Goal: Communication & Community: Participate in discussion

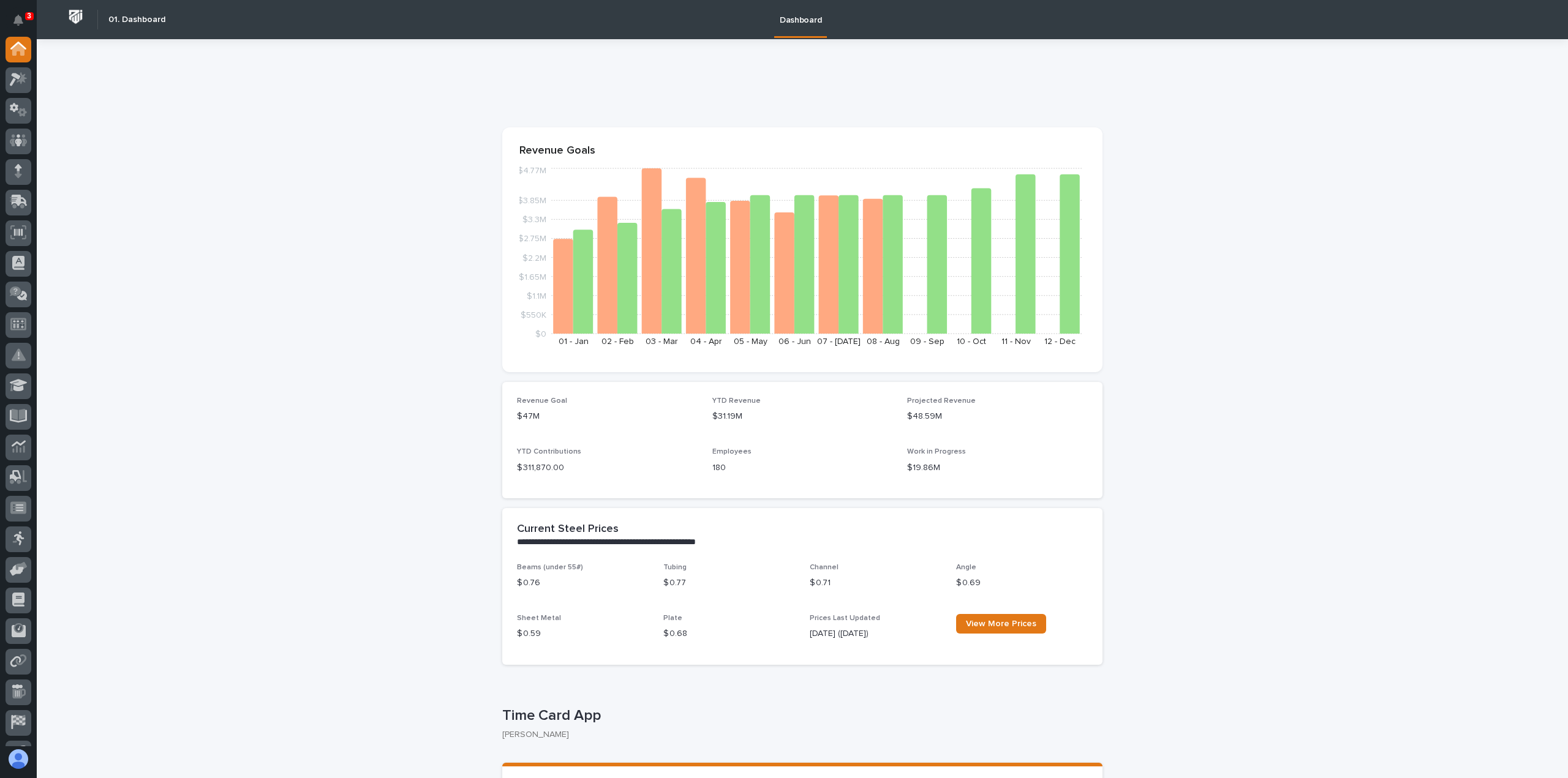
click at [36, 85] on div at bounding box center [18, 392] width 37 height 710
click at [24, 83] on icon at bounding box center [19, 79] width 18 height 14
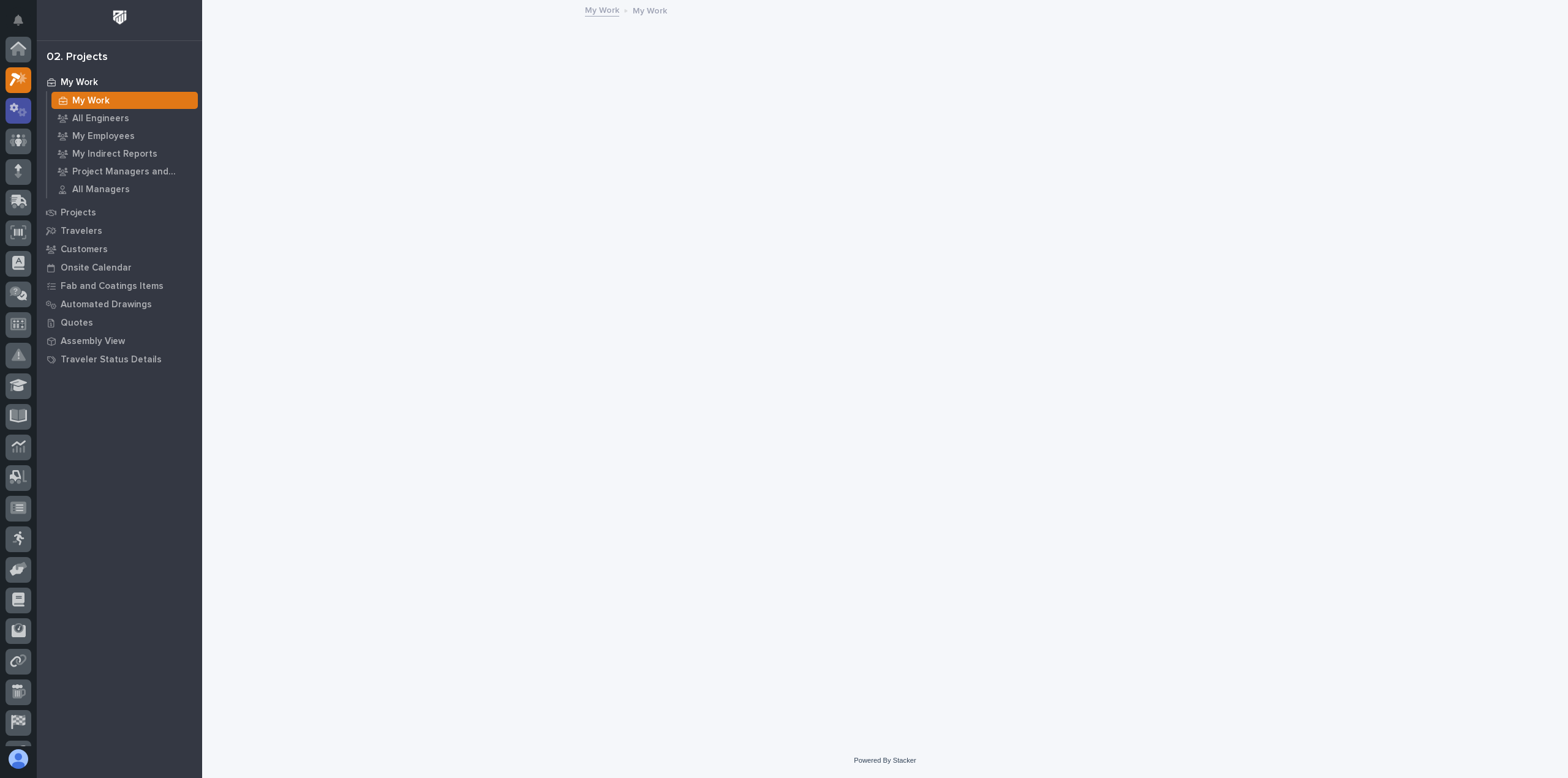
scroll to position [30, 0]
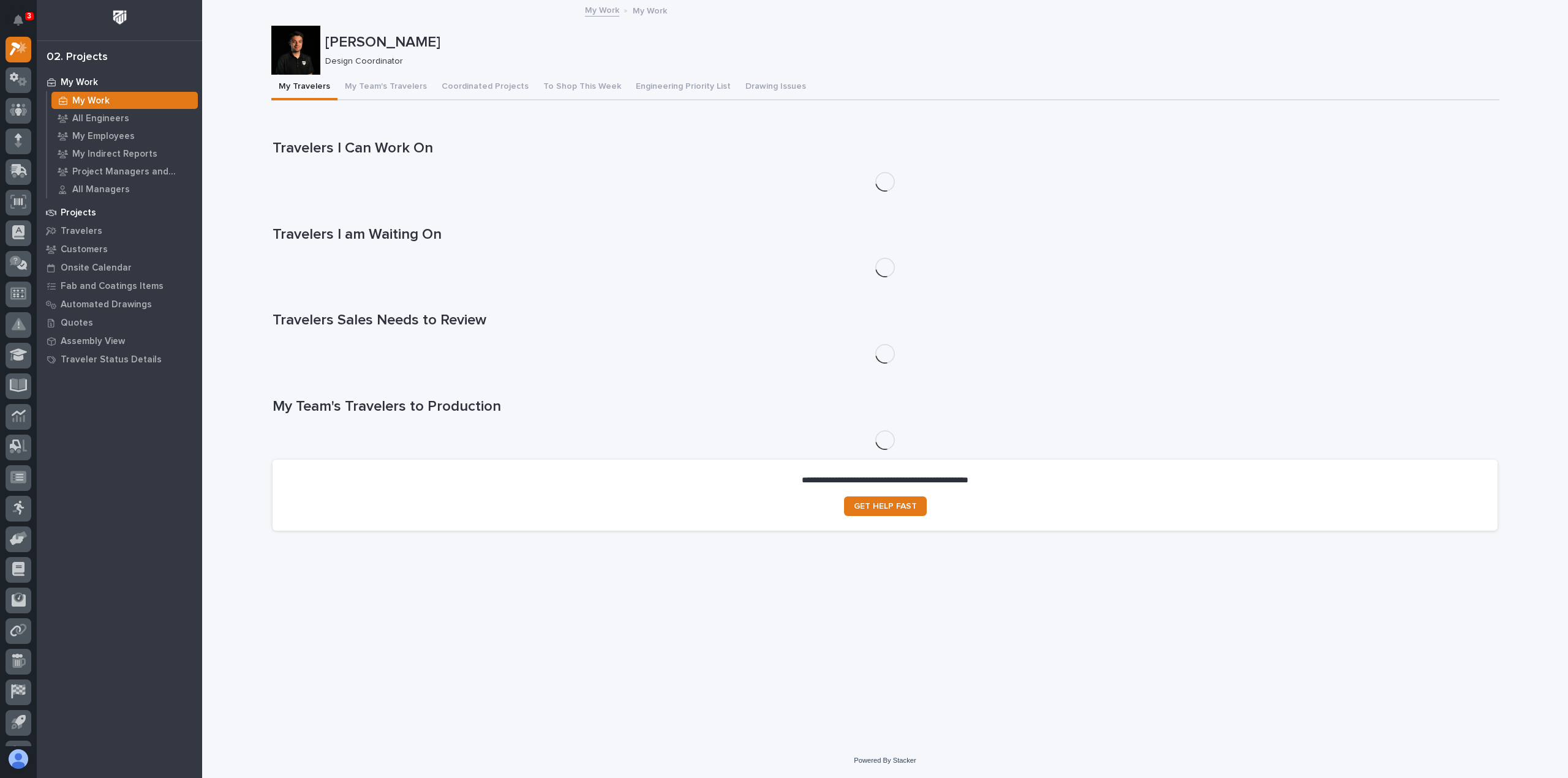
click at [119, 216] on div "Projects" at bounding box center [119, 212] width 160 height 17
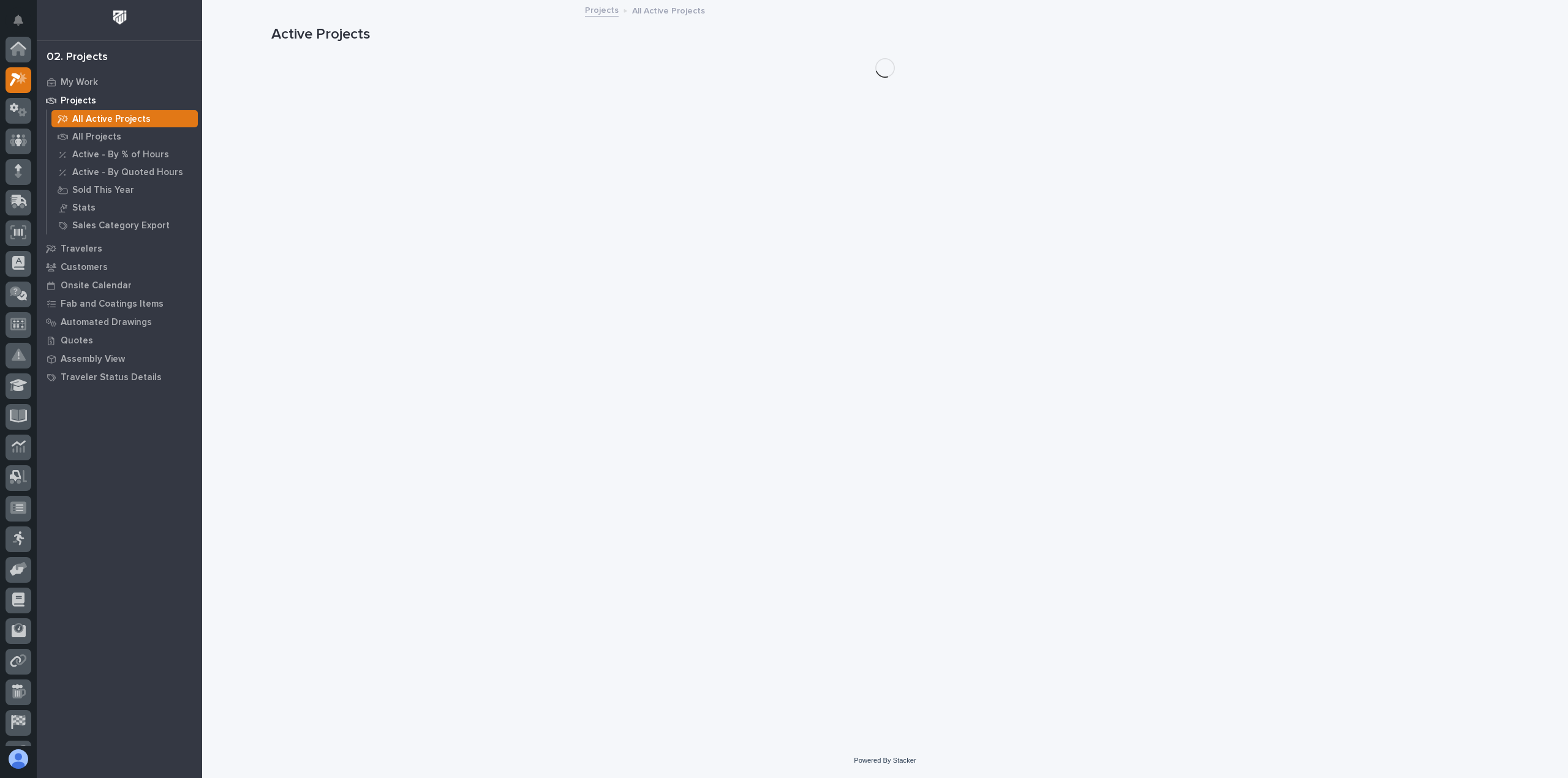
scroll to position [30, 0]
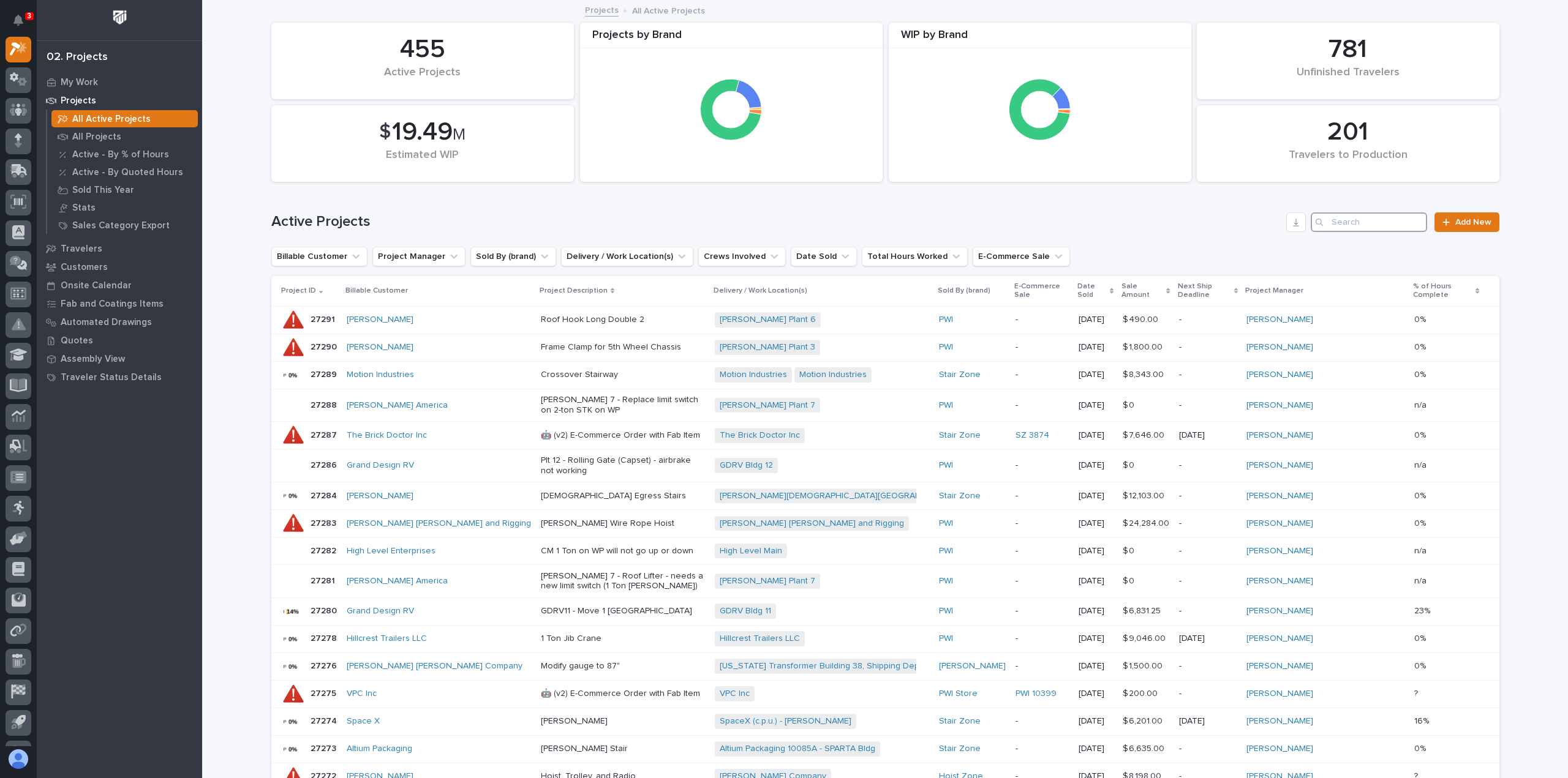
click at [1364, 229] on input "Search" at bounding box center [1369, 222] width 116 height 20
click at [72, 83] on p "My Work" at bounding box center [79, 83] width 38 height 11
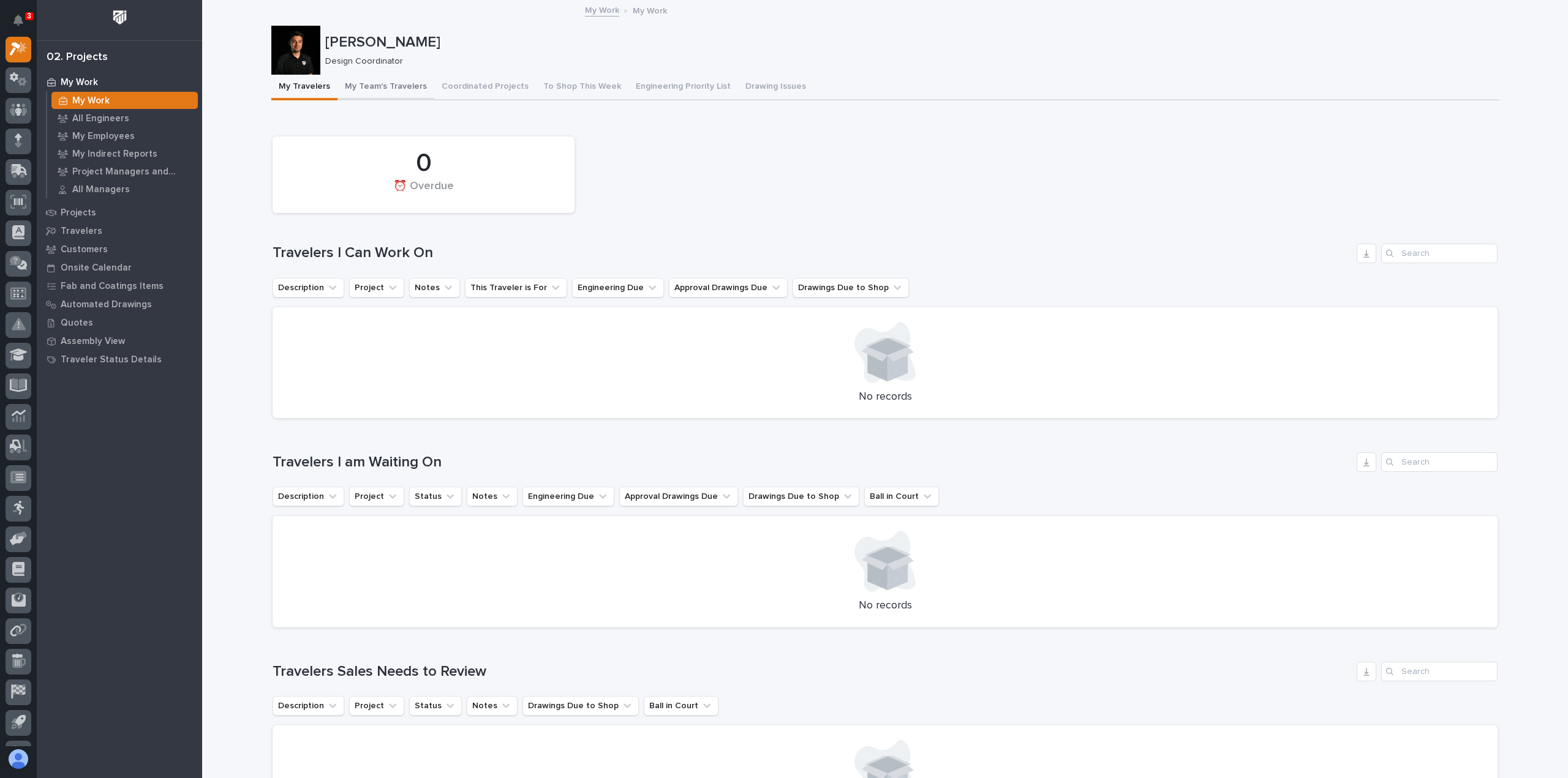
click at [379, 92] on button "My Team's Travelers" at bounding box center [386, 87] width 97 height 26
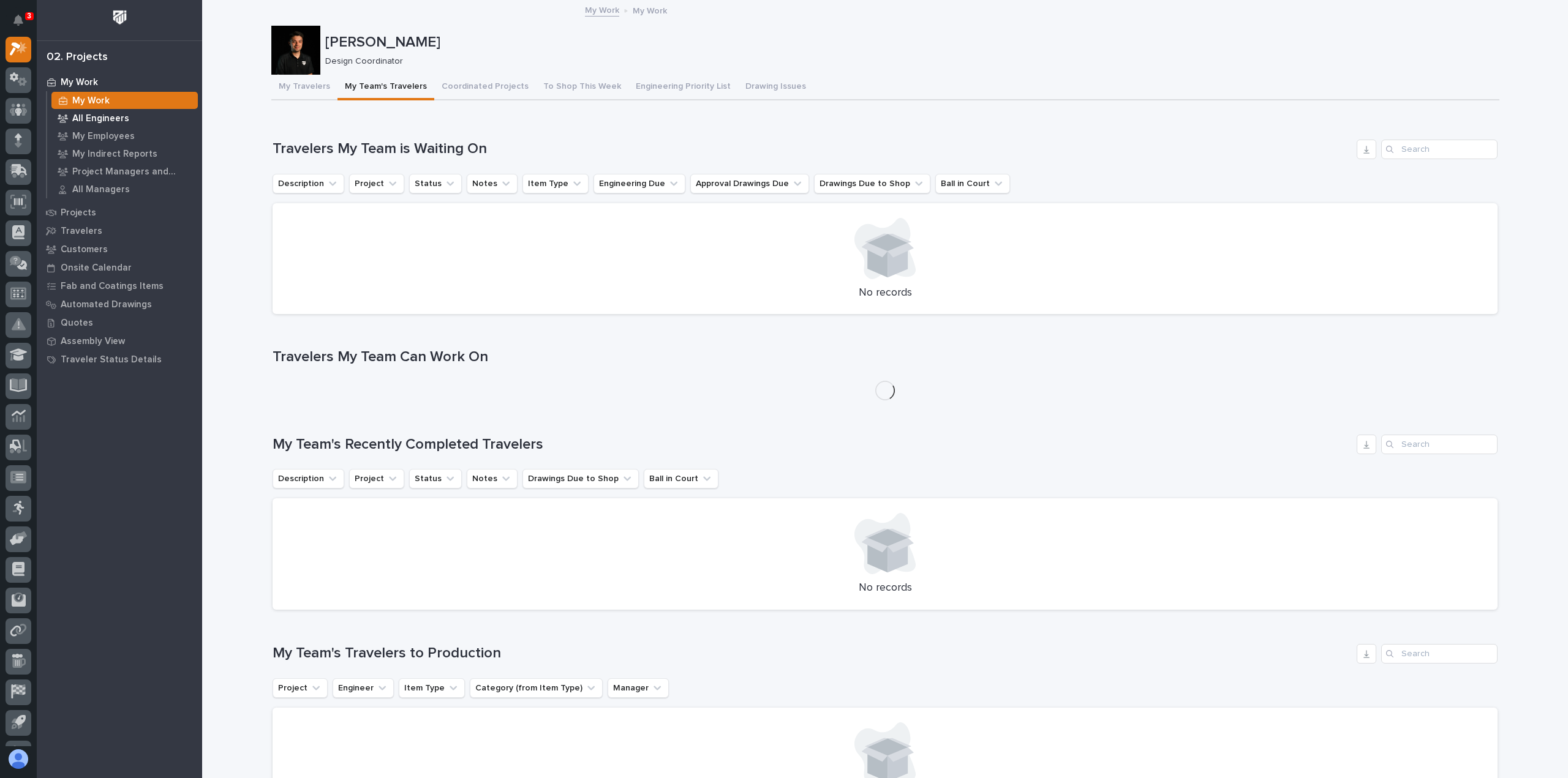
drag, startPoint x: 302, startPoint y: 86, endPoint x: 151, endPoint y: 117, distance: 154.1
click at [302, 86] on button "My Travelers" at bounding box center [304, 87] width 66 height 26
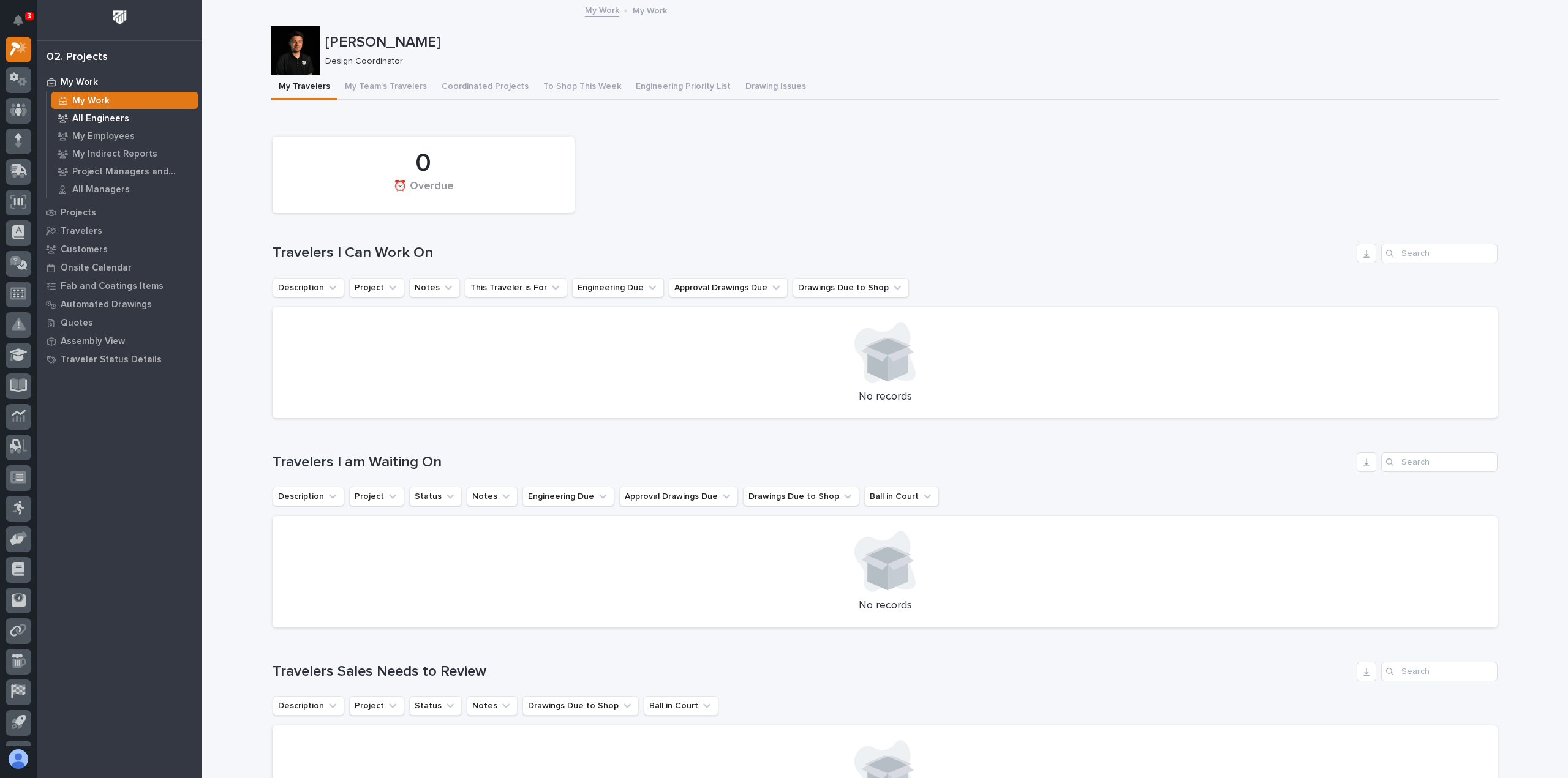
click at [103, 116] on p "All Engineers" at bounding box center [100, 118] width 57 height 11
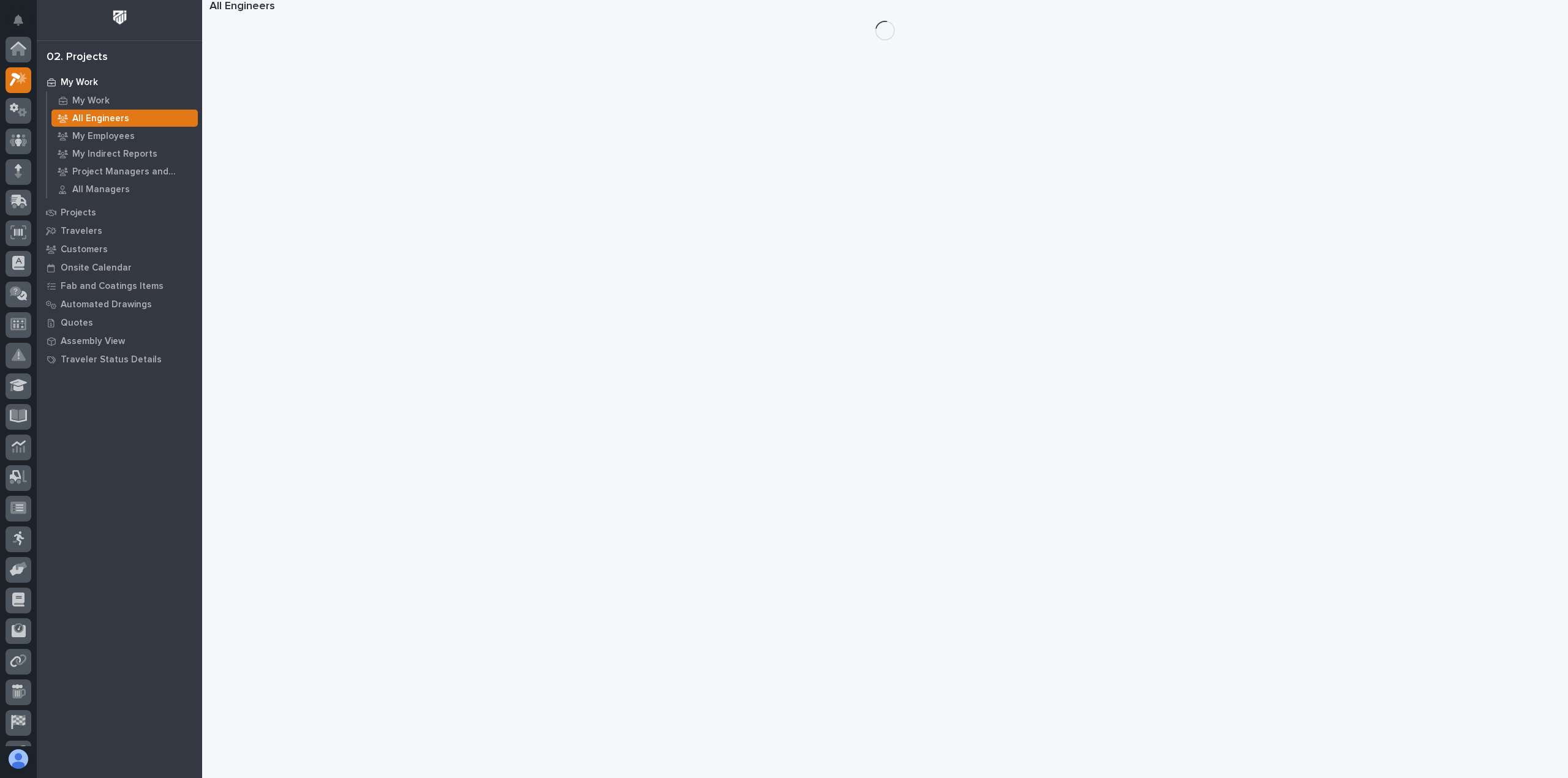
scroll to position [30, 0]
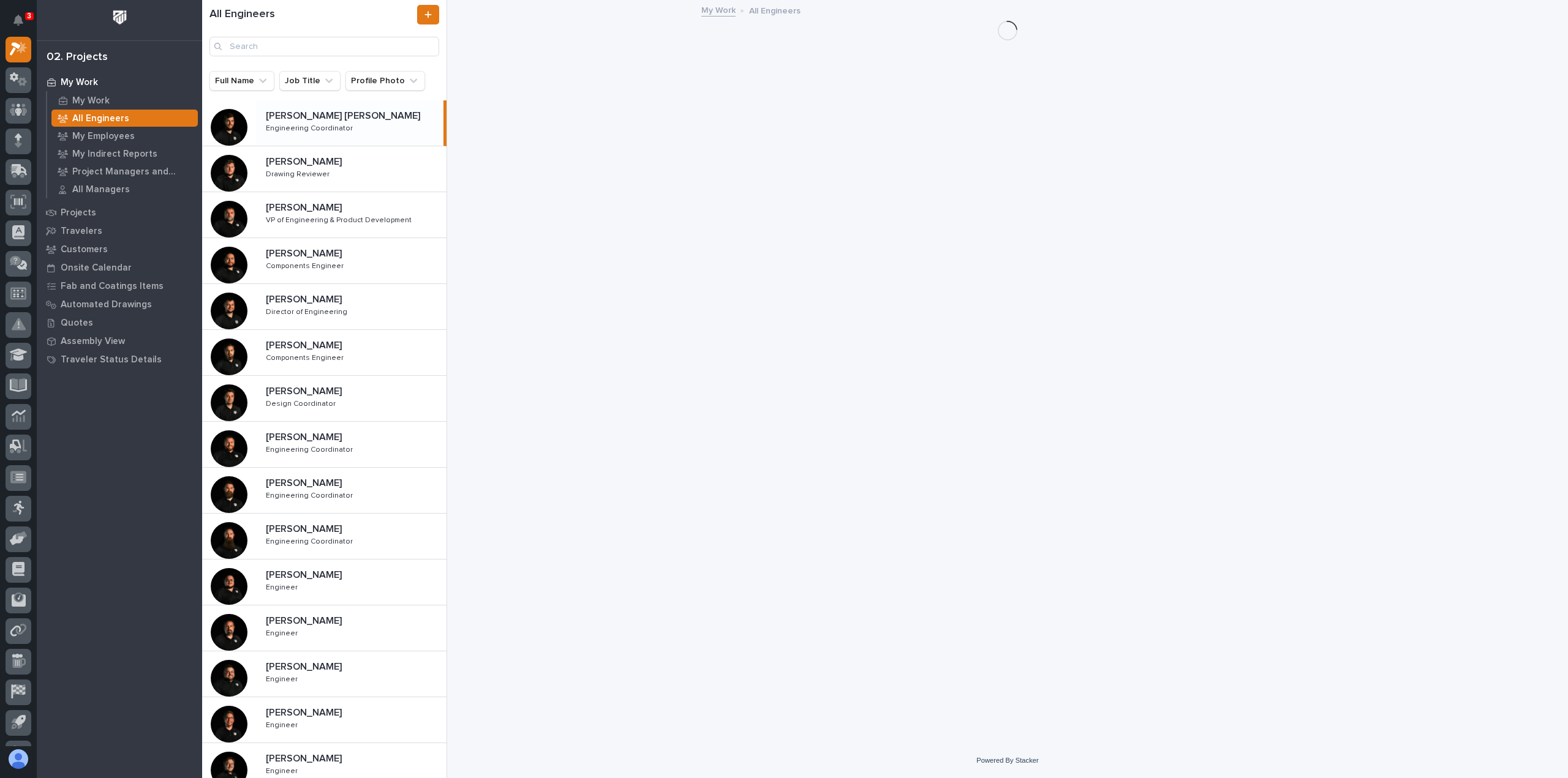
click at [90, 90] on link "My Work" at bounding box center [120, 81] width 166 height 18
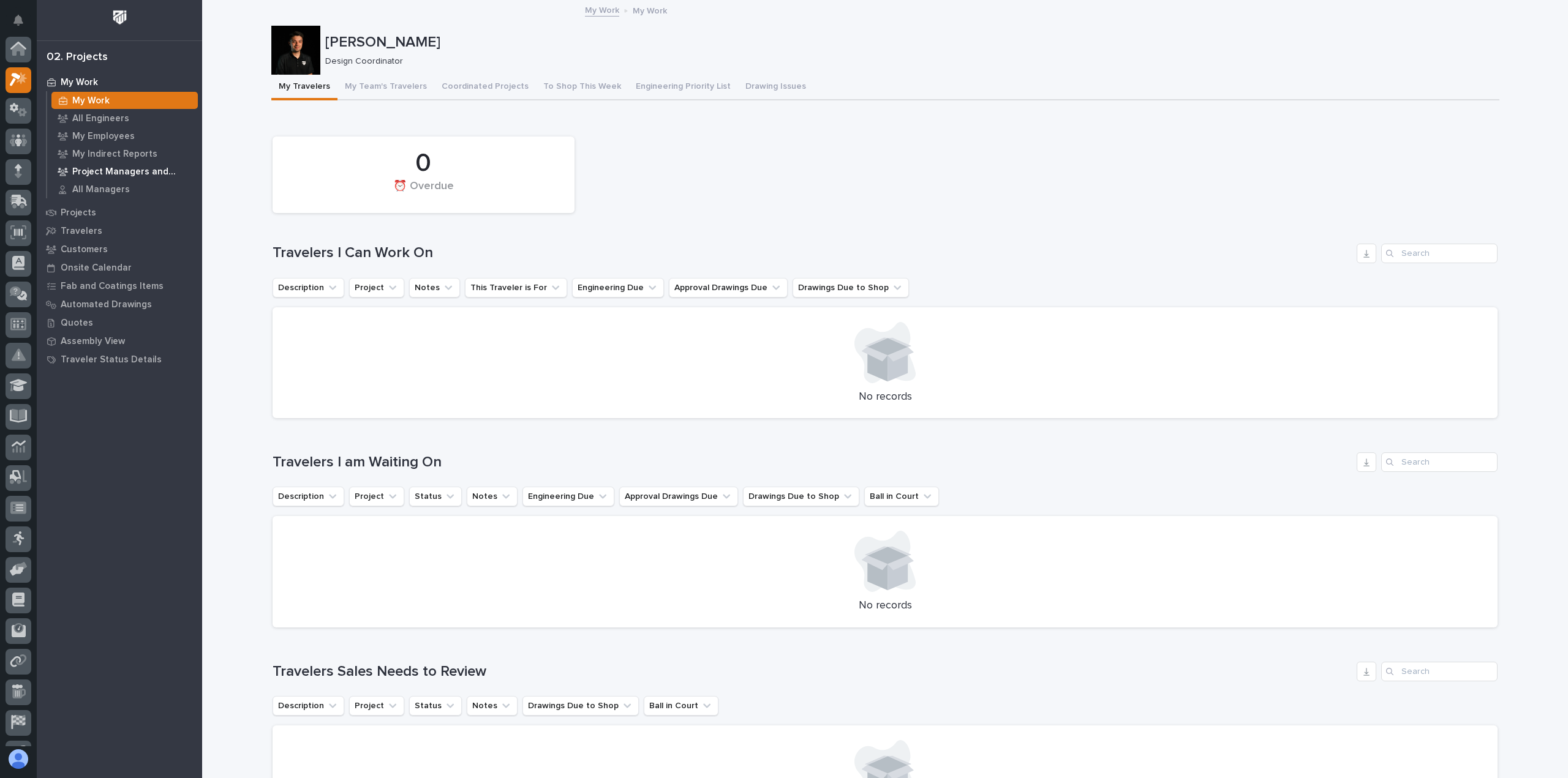
scroll to position [30, 0]
click at [92, 210] on p "Projects" at bounding box center [78, 213] width 36 height 11
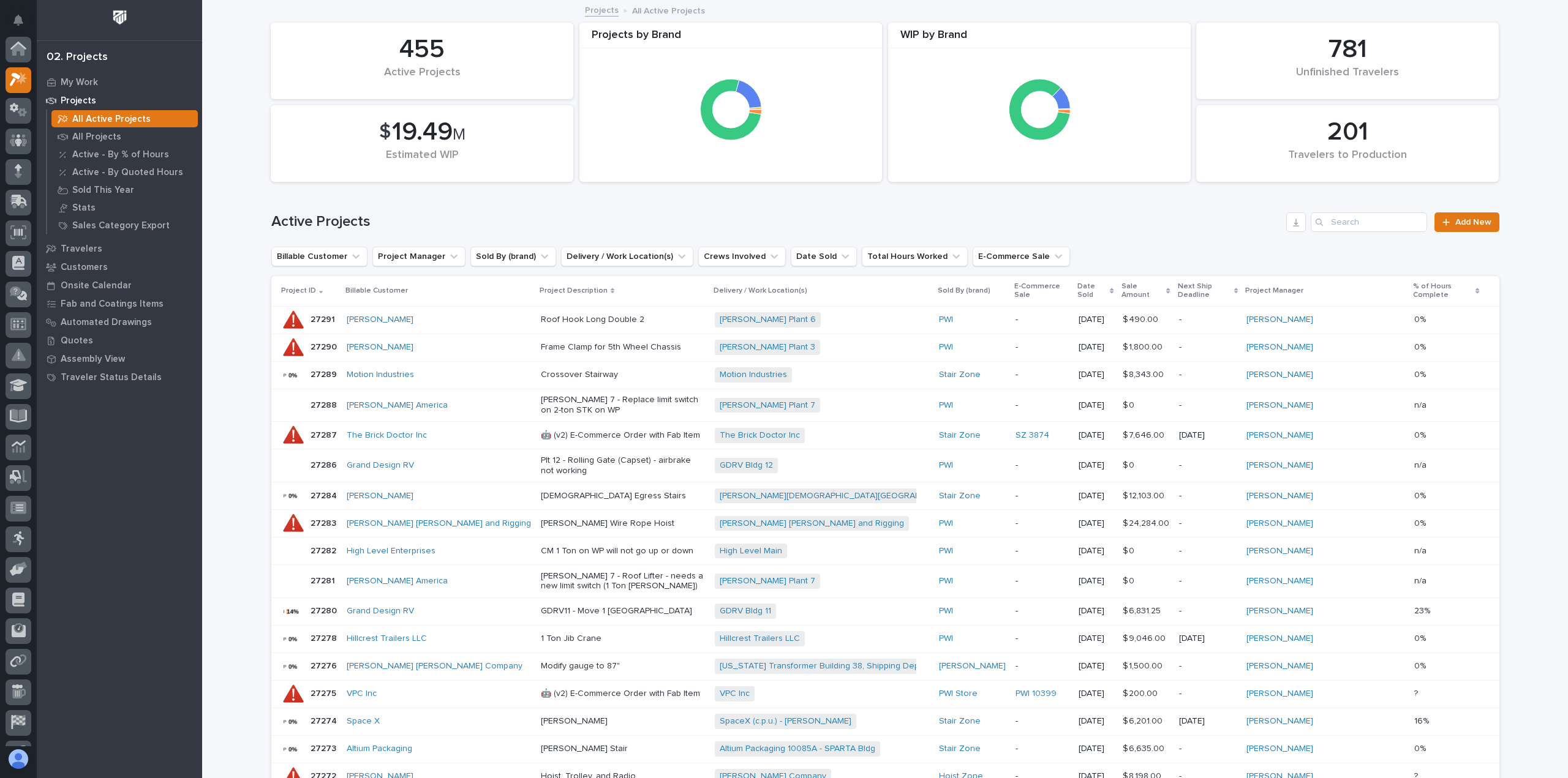
scroll to position [30, 0]
click at [1351, 225] on input "Search" at bounding box center [1369, 222] width 116 height 20
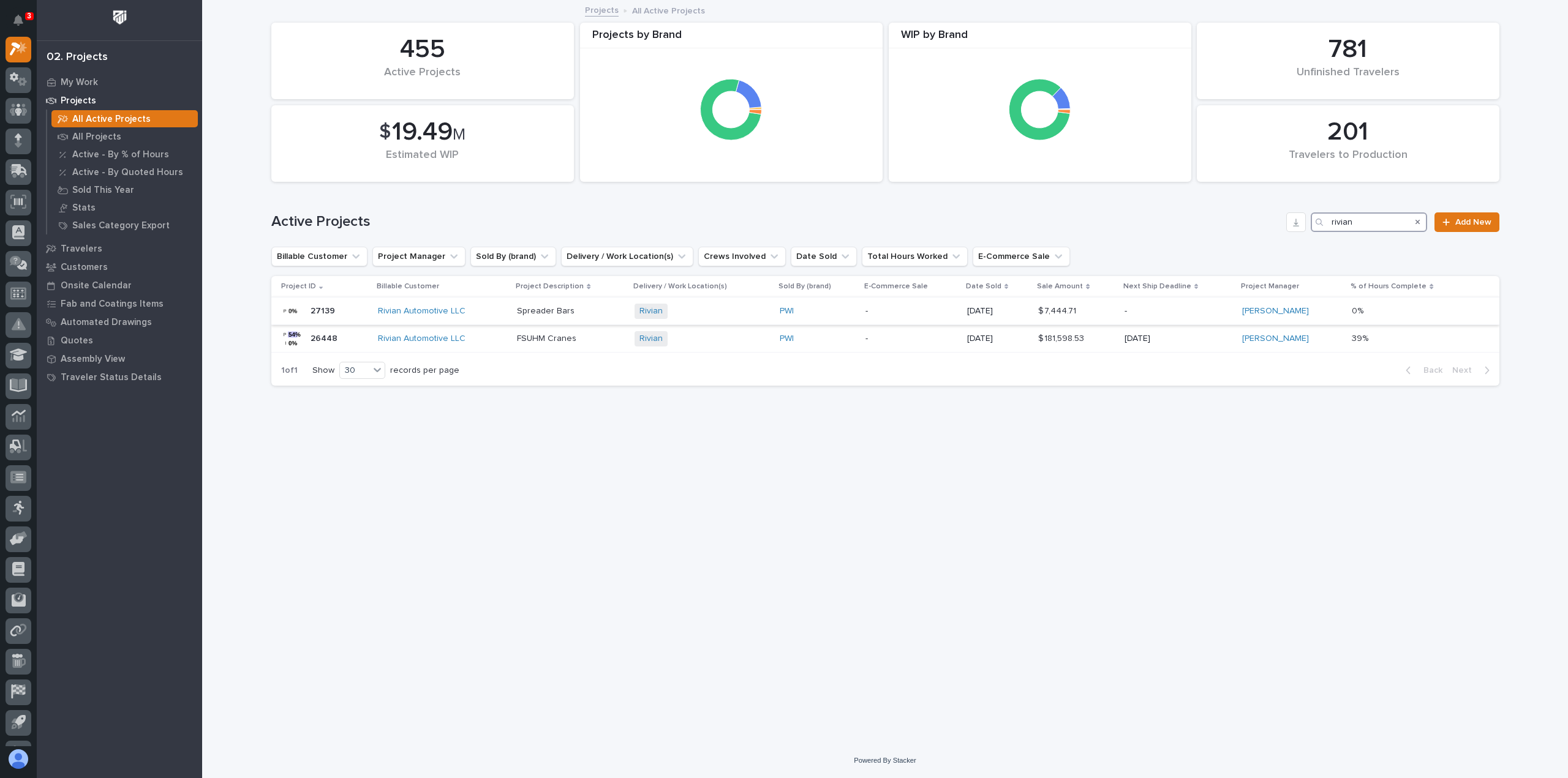
type input "rivian"
click at [489, 307] on div "Rivian Automotive LLC" at bounding box center [442, 311] width 130 height 10
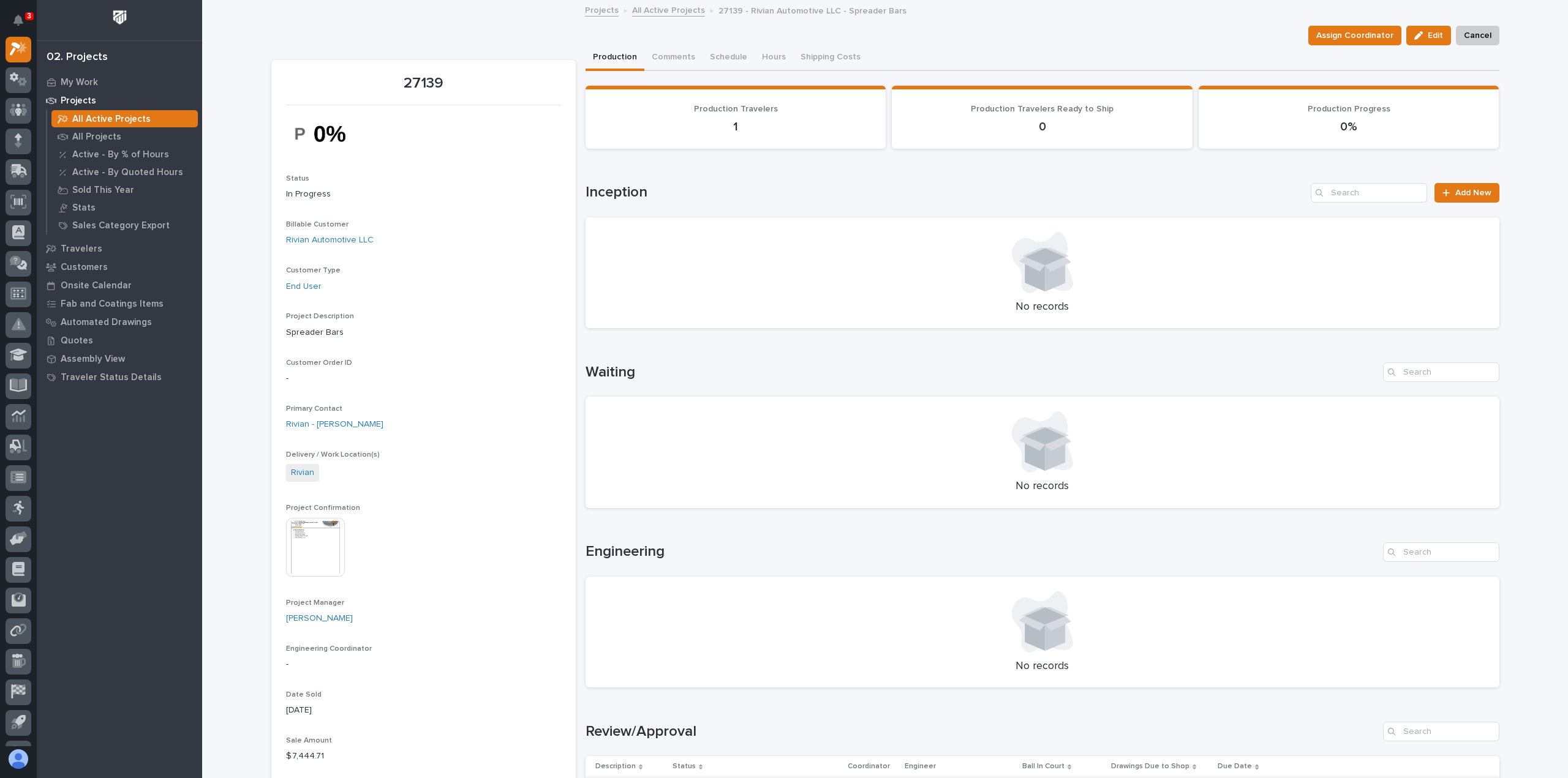
scroll to position [367, 0]
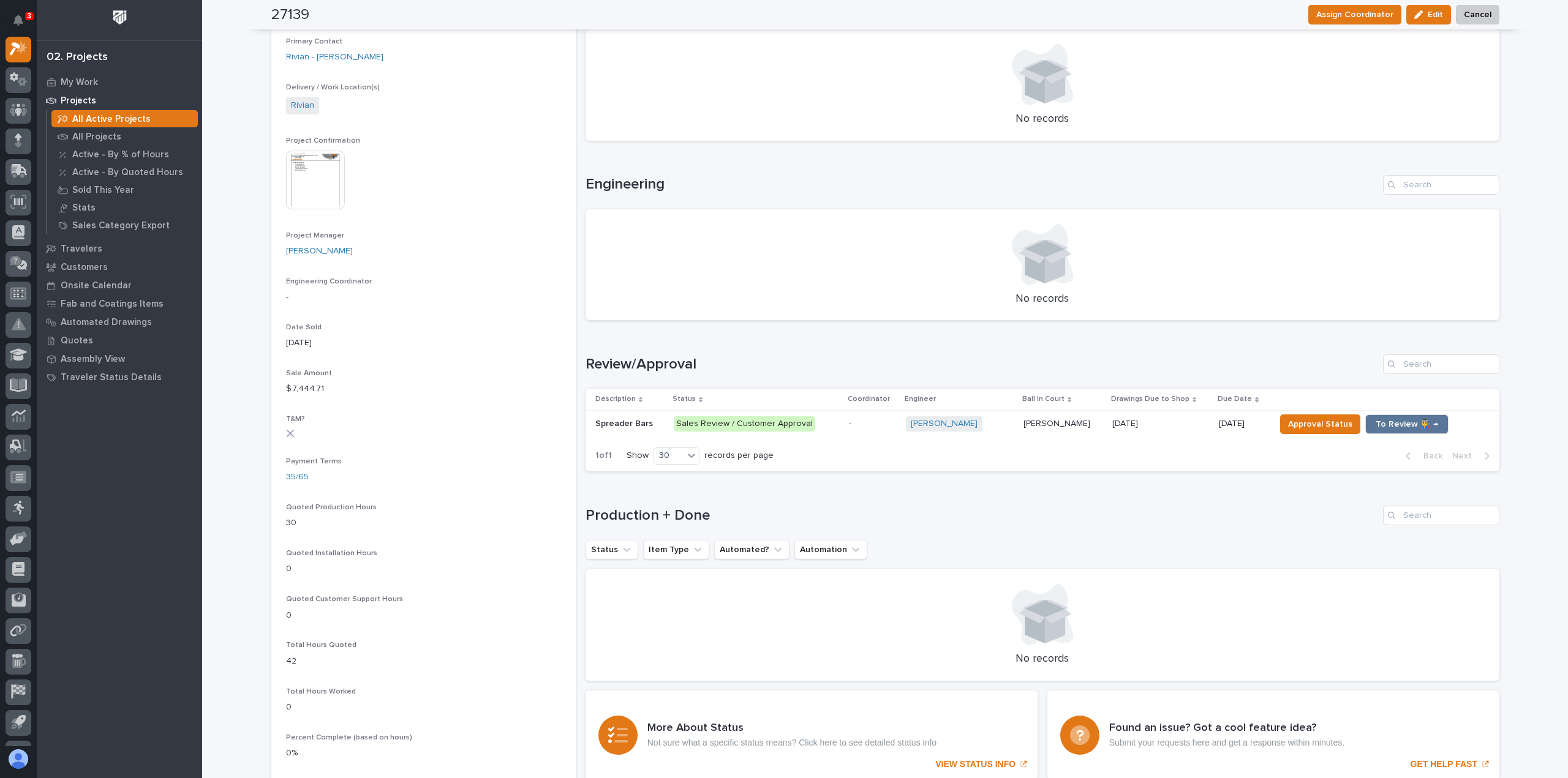
click at [829, 421] on p "Sales Review / Customer Approval" at bounding box center [757, 424] width 166 height 15
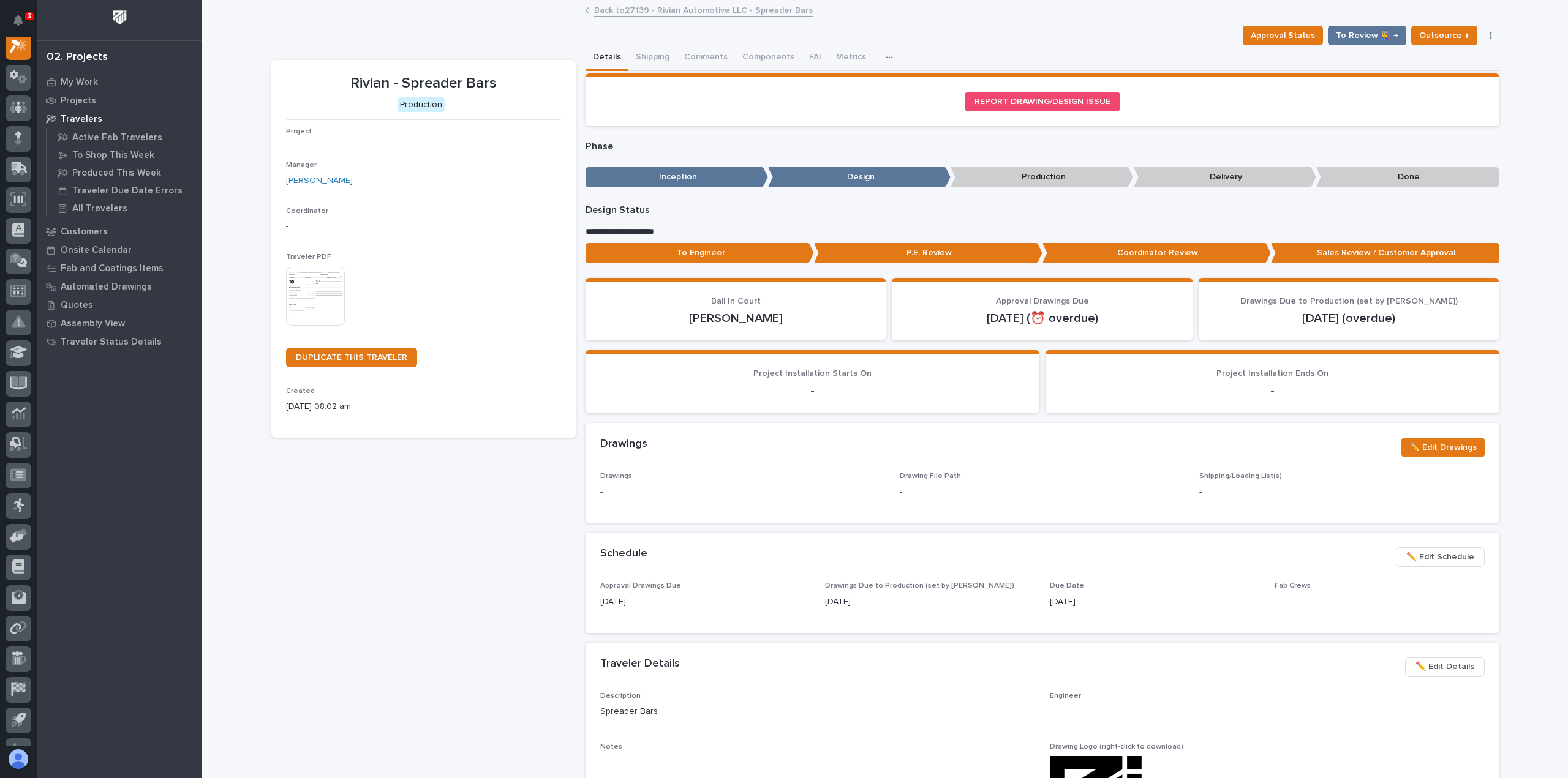
scroll to position [30, 0]
click at [714, 259] on p "To Engineer" at bounding box center [700, 253] width 228 height 20
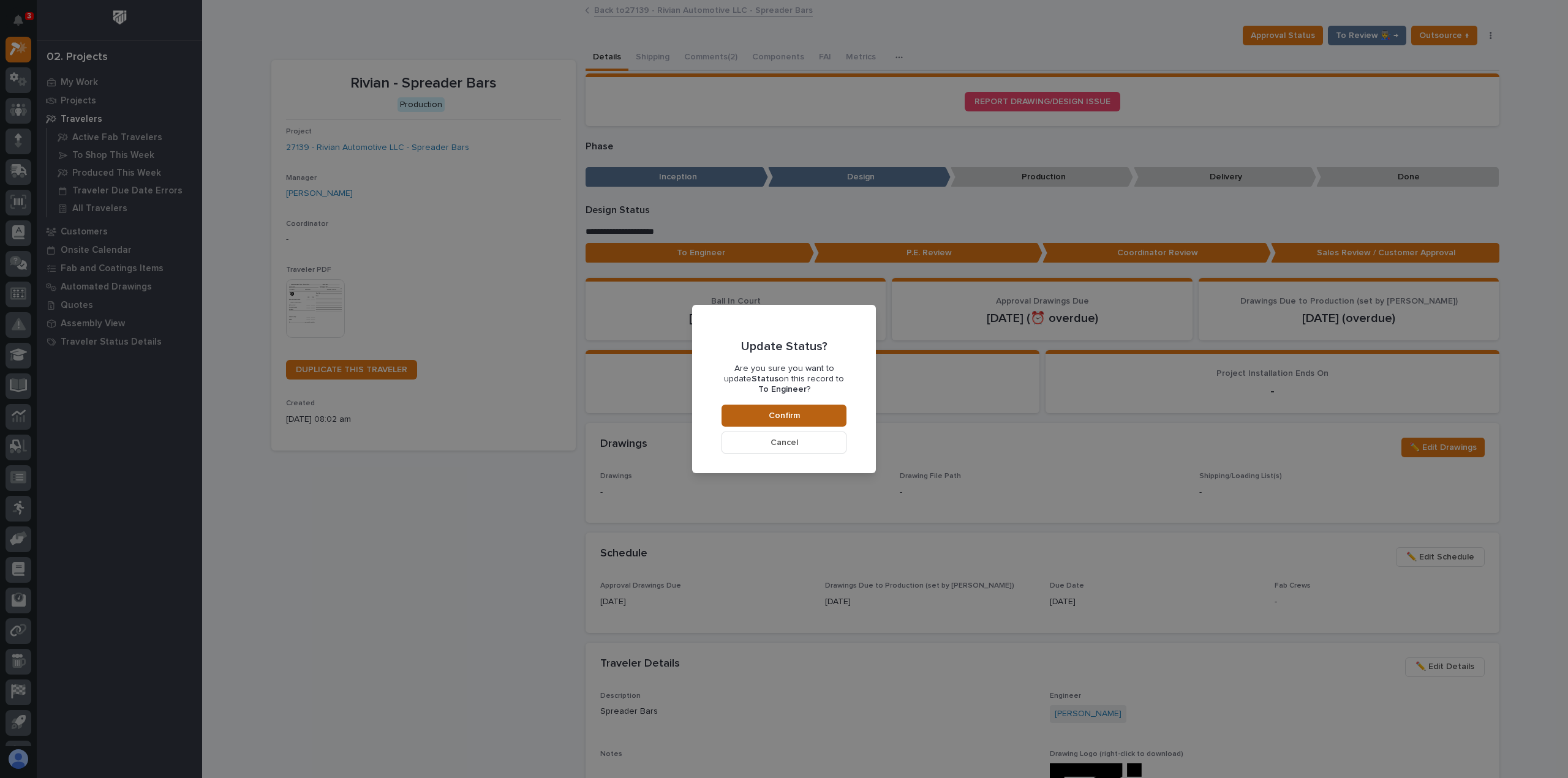
click at [809, 418] on button "Confirm" at bounding box center [784, 415] width 125 height 22
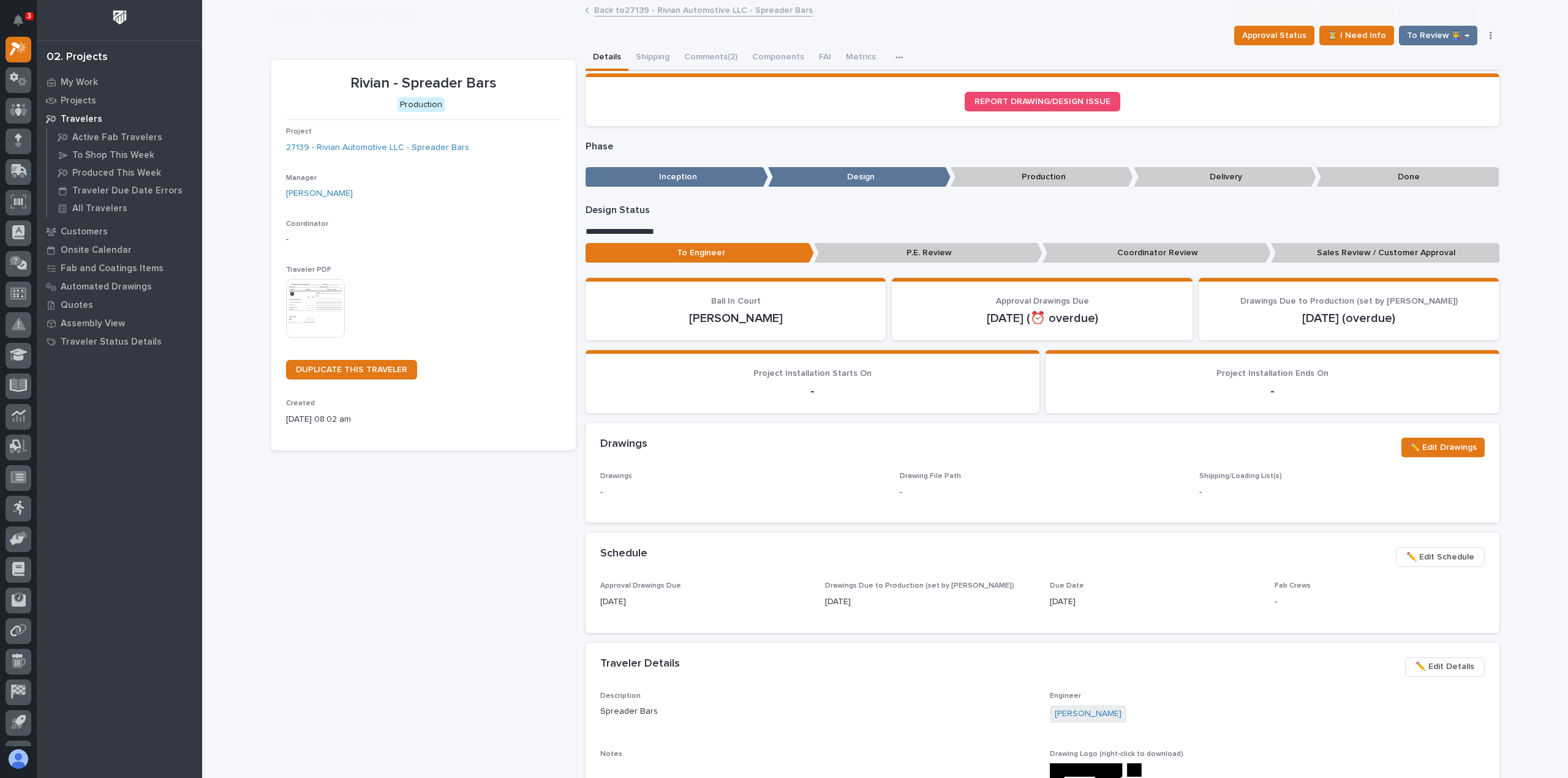
scroll to position [73, 0]
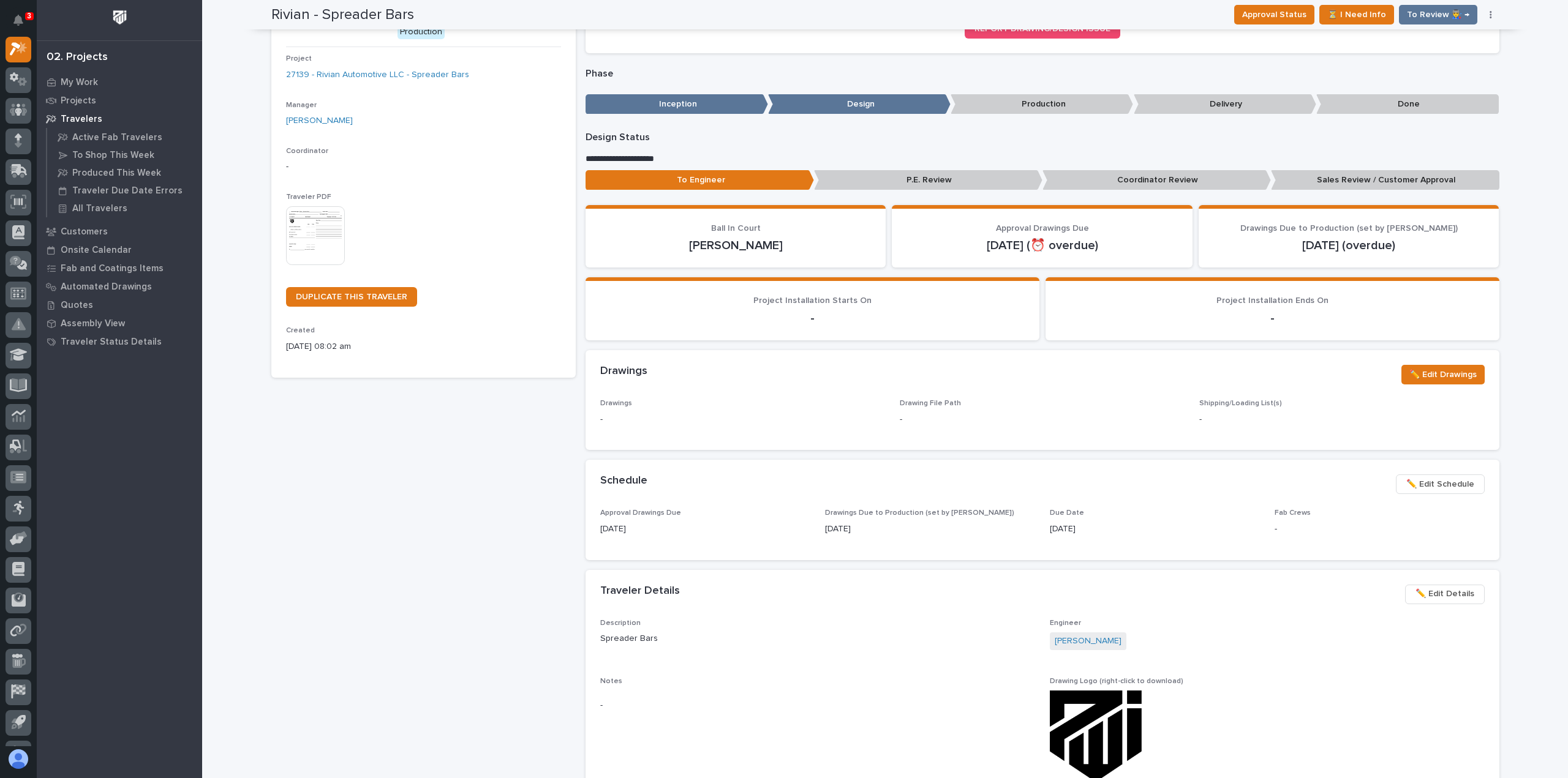
click at [1399, 184] on p "Sales Review / Customer Approval" at bounding box center [1385, 180] width 228 height 20
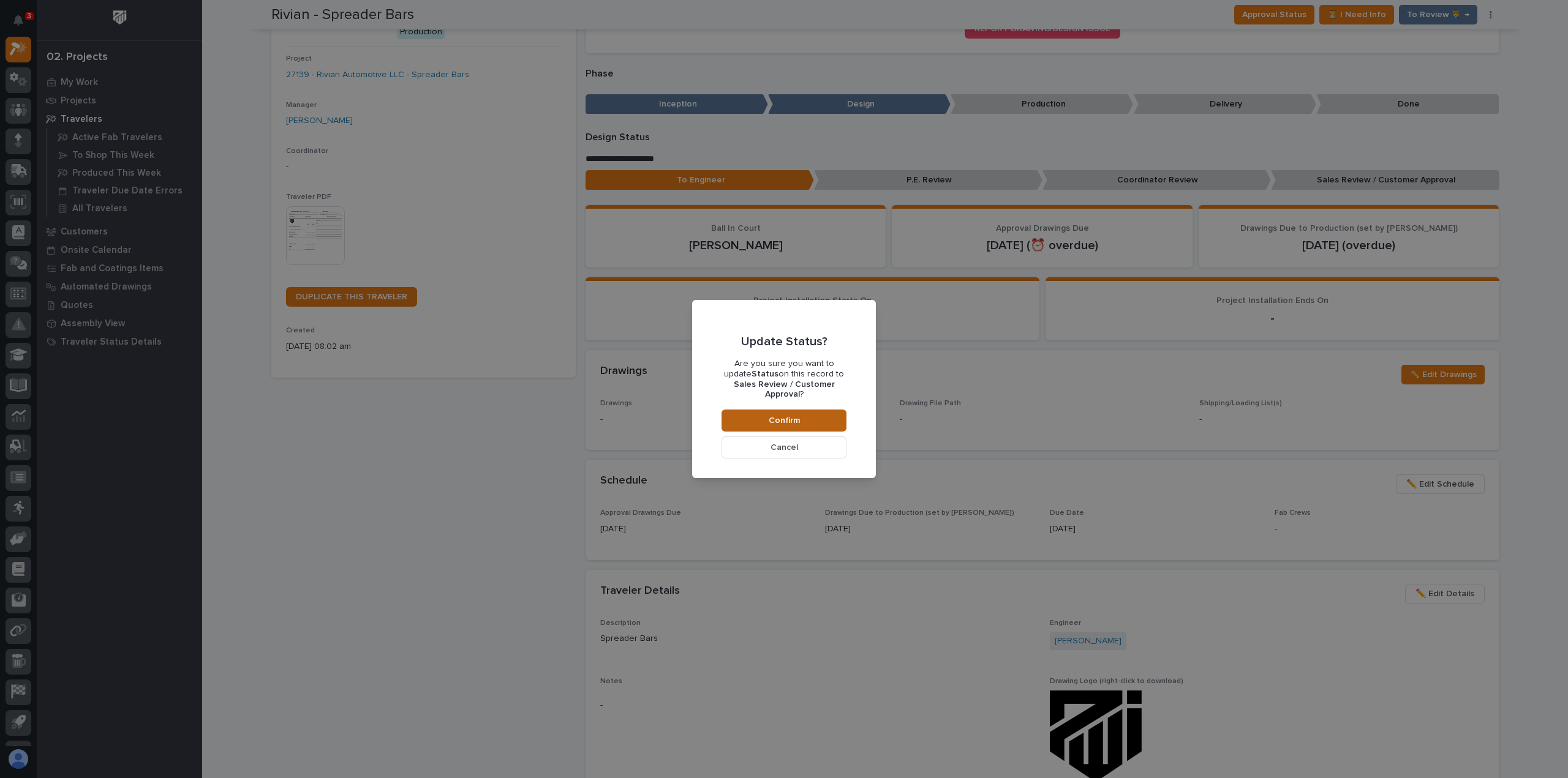
click at [724, 410] on button "Confirm" at bounding box center [784, 421] width 125 height 22
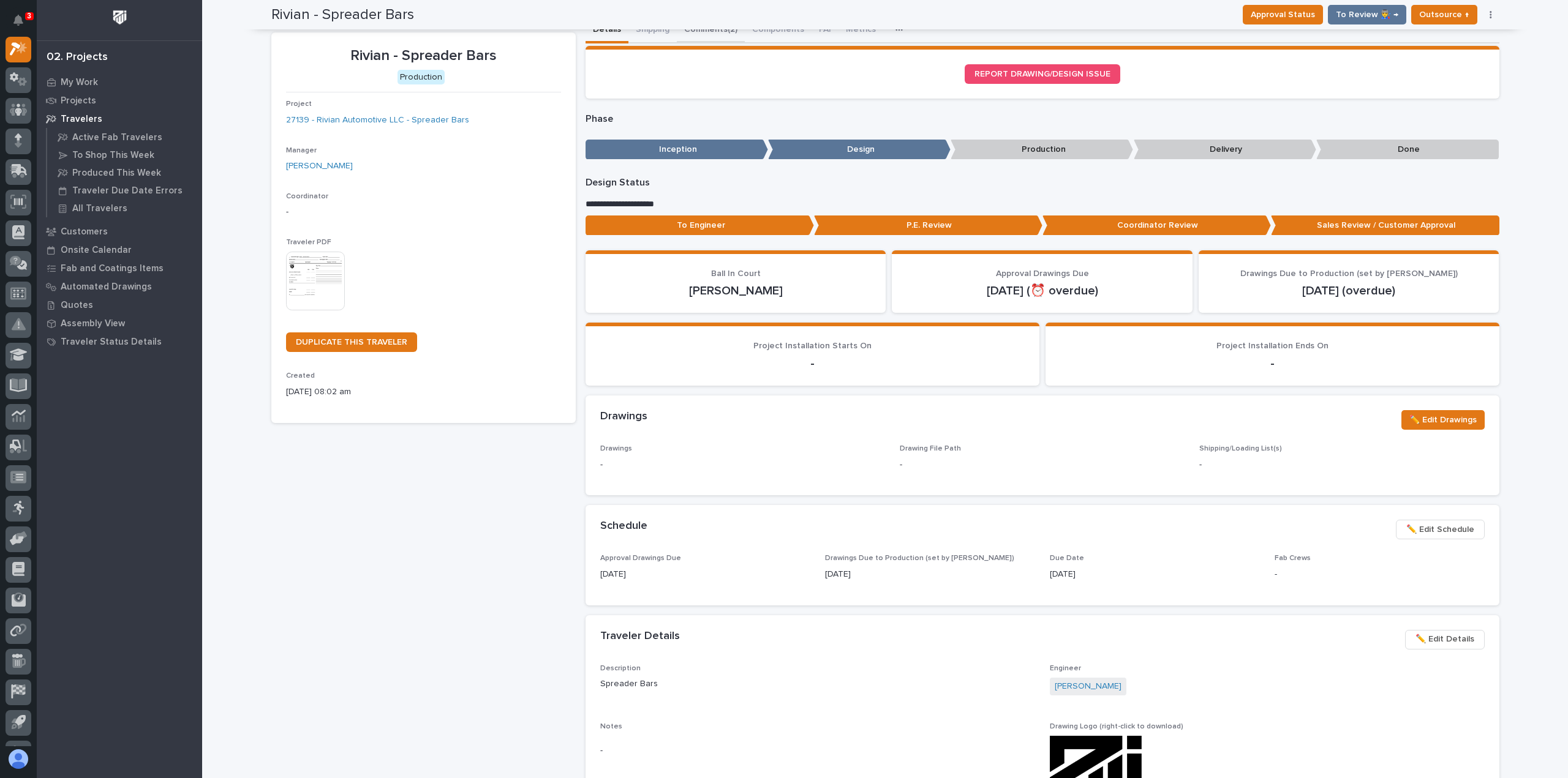
scroll to position [0, 0]
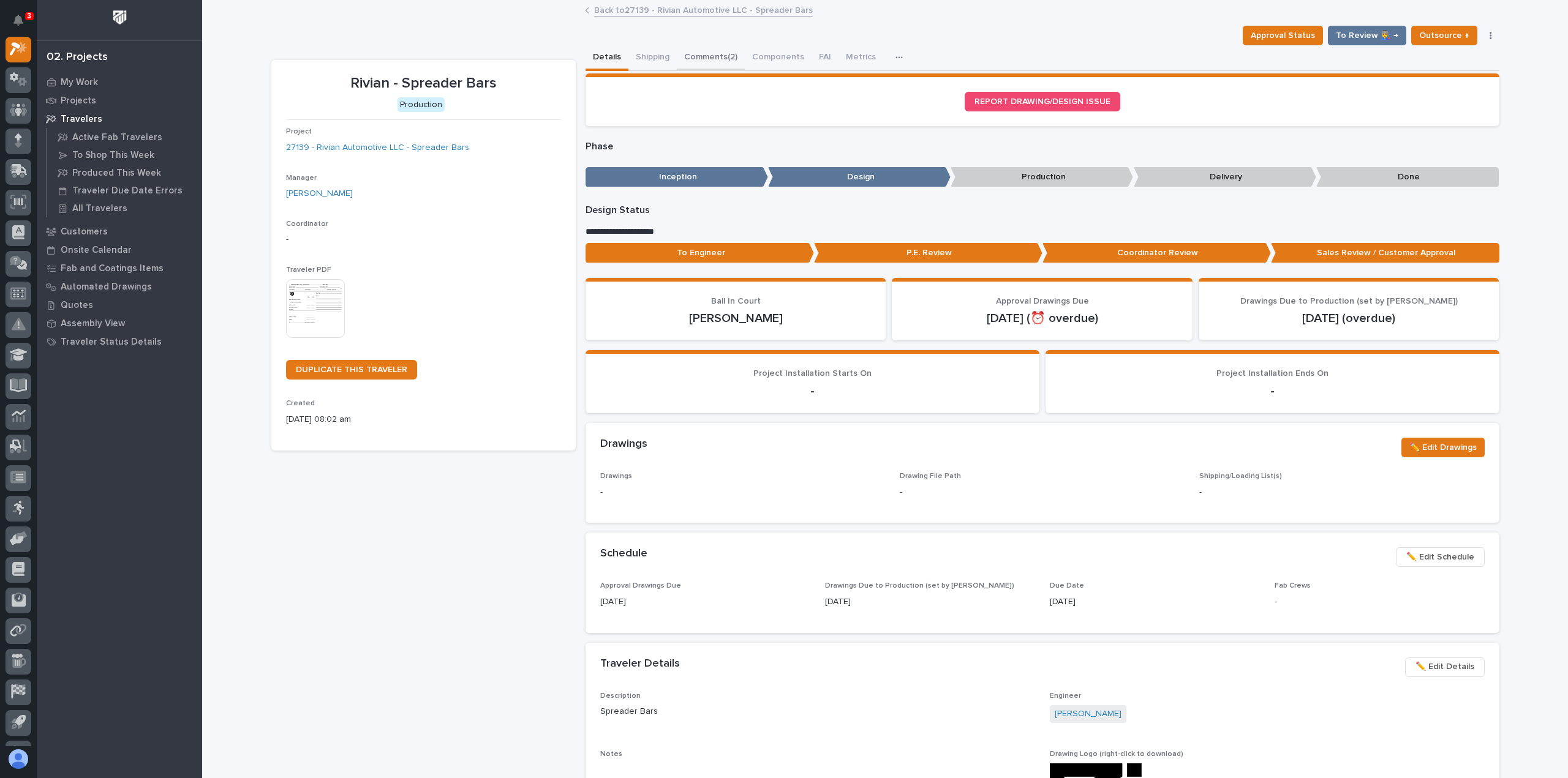
click at [705, 65] on button "Comments (2)" at bounding box center [710, 58] width 68 height 26
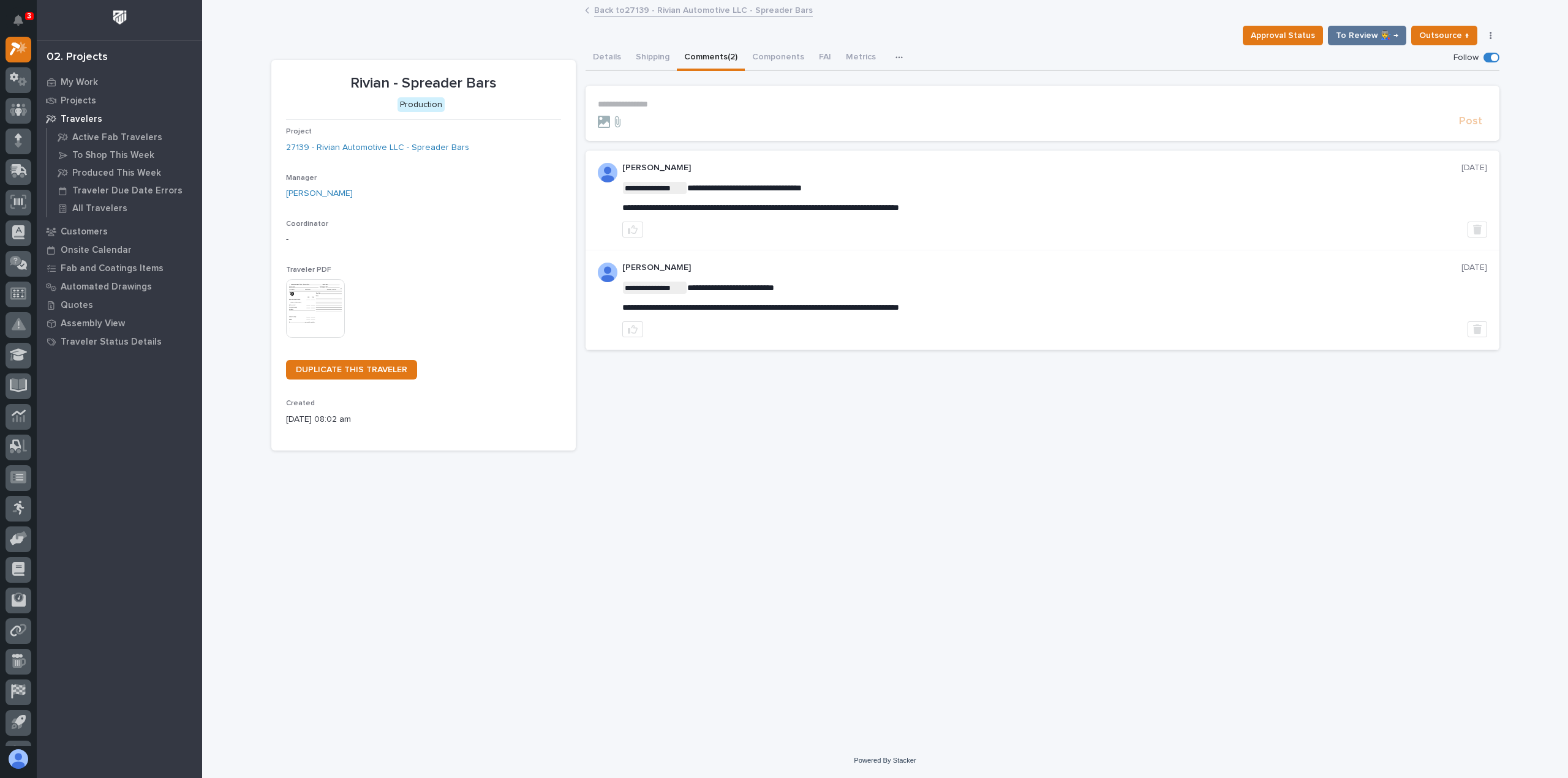
click at [683, 102] on p "**********" at bounding box center [1042, 104] width 889 height 10
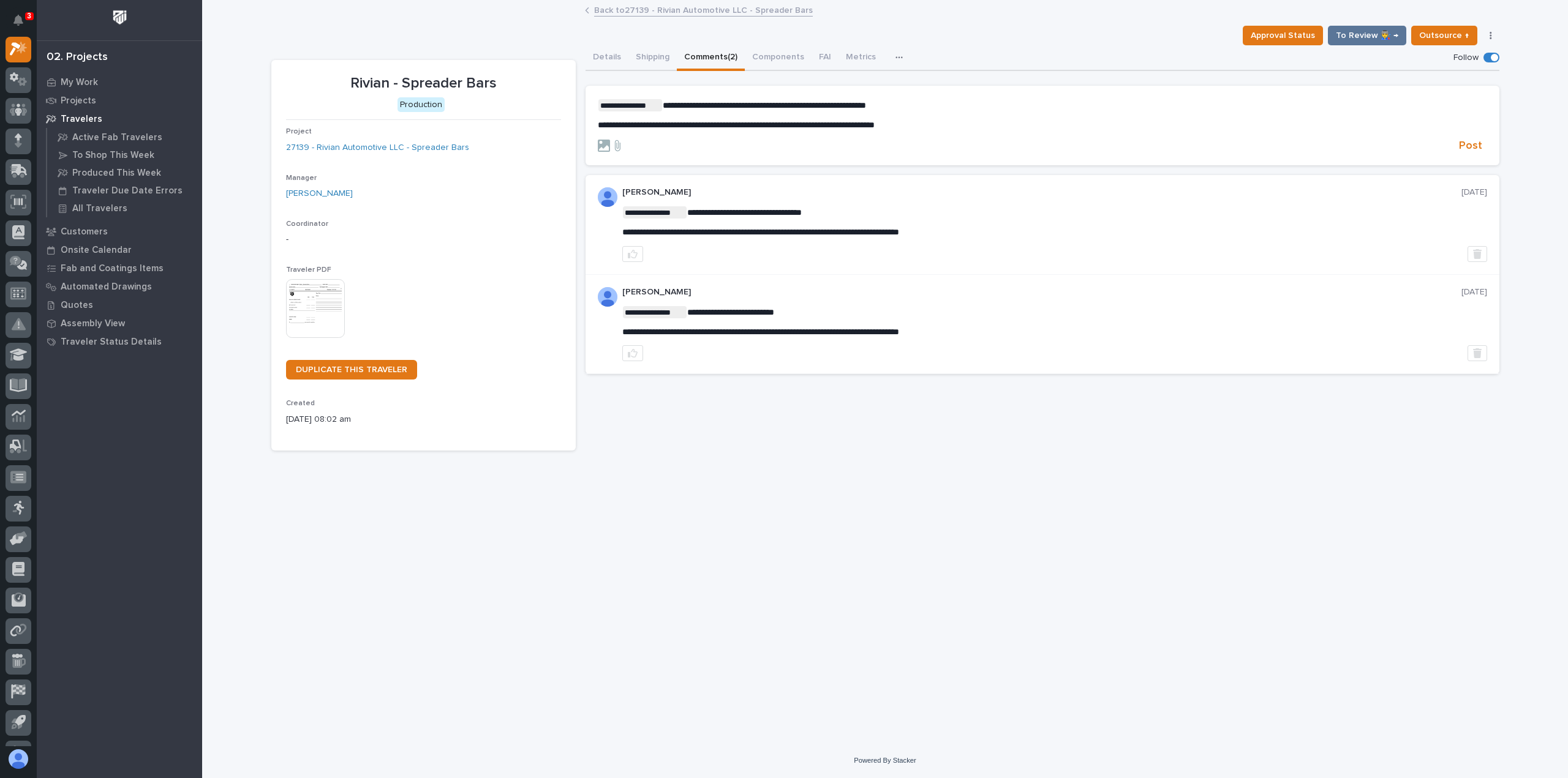
click at [1464, 154] on section "**********" at bounding box center [1043, 125] width 914 height 79
click at [1476, 150] on span "Post" at bounding box center [1470, 146] width 24 height 14
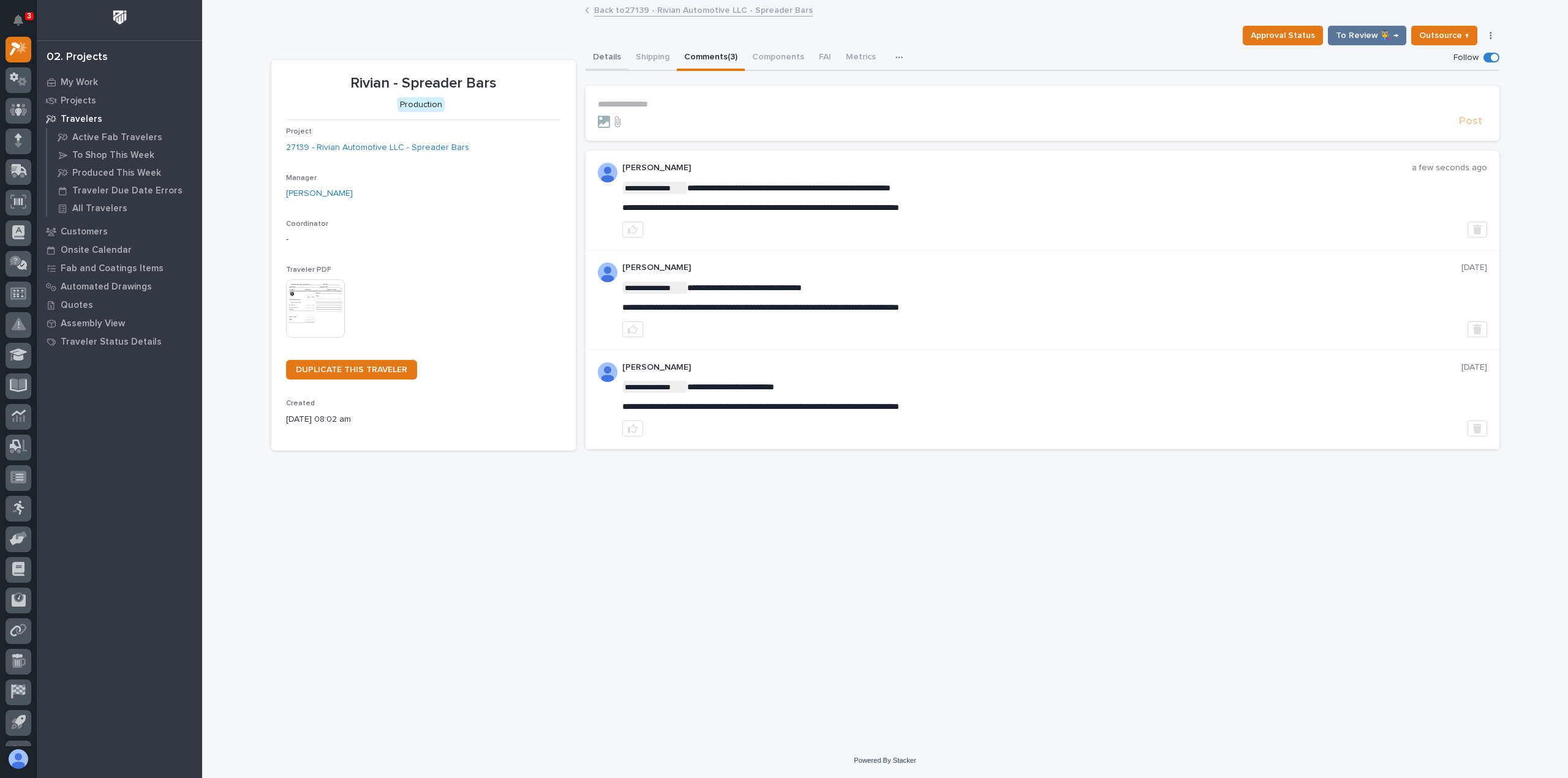
click at [600, 49] on button "Details" at bounding box center [607, 58] width 43 height 26
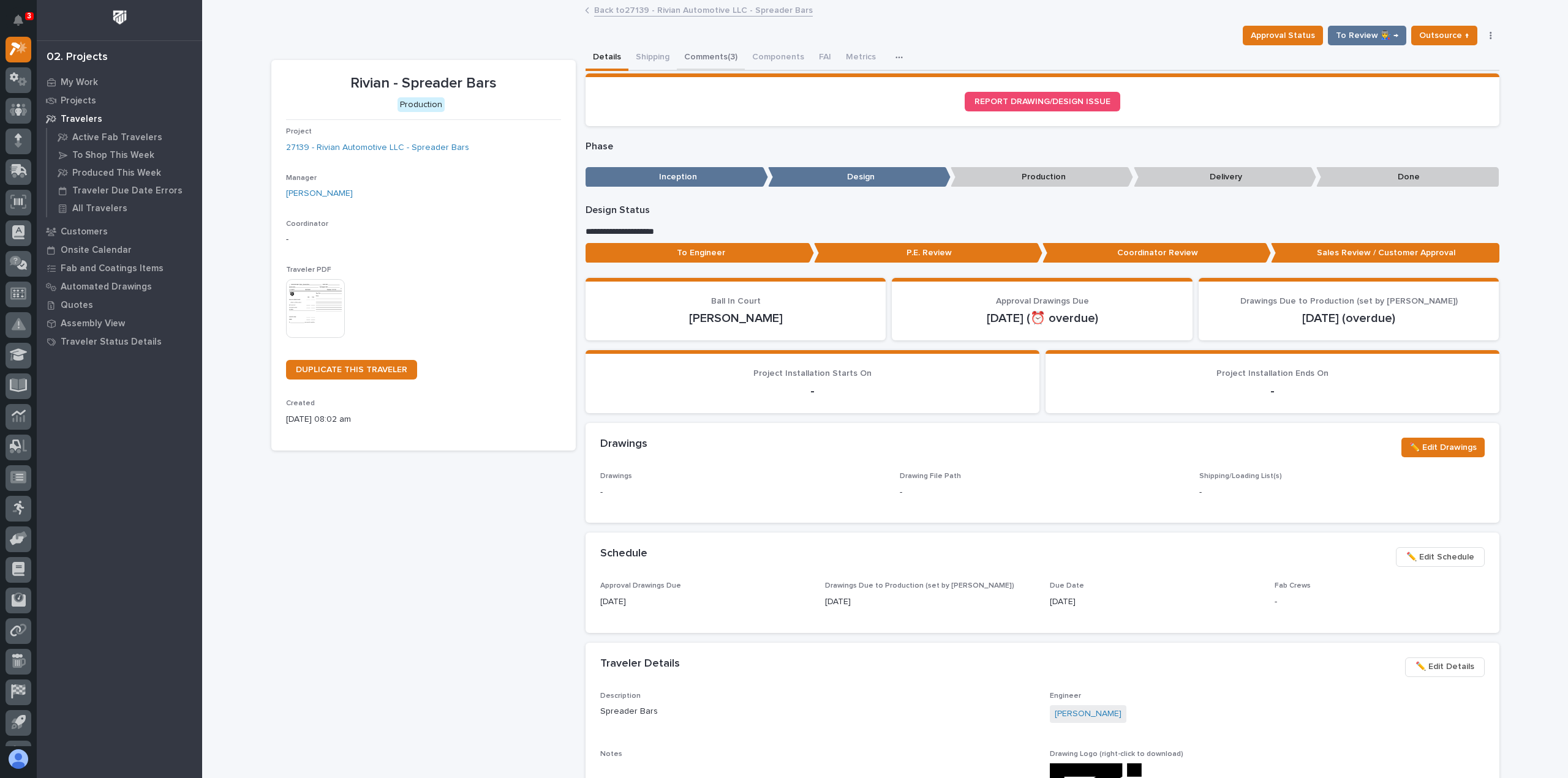
click at [708, 58] on button "Comments (3)" at bounding box center [710, 58] width 68 height 26
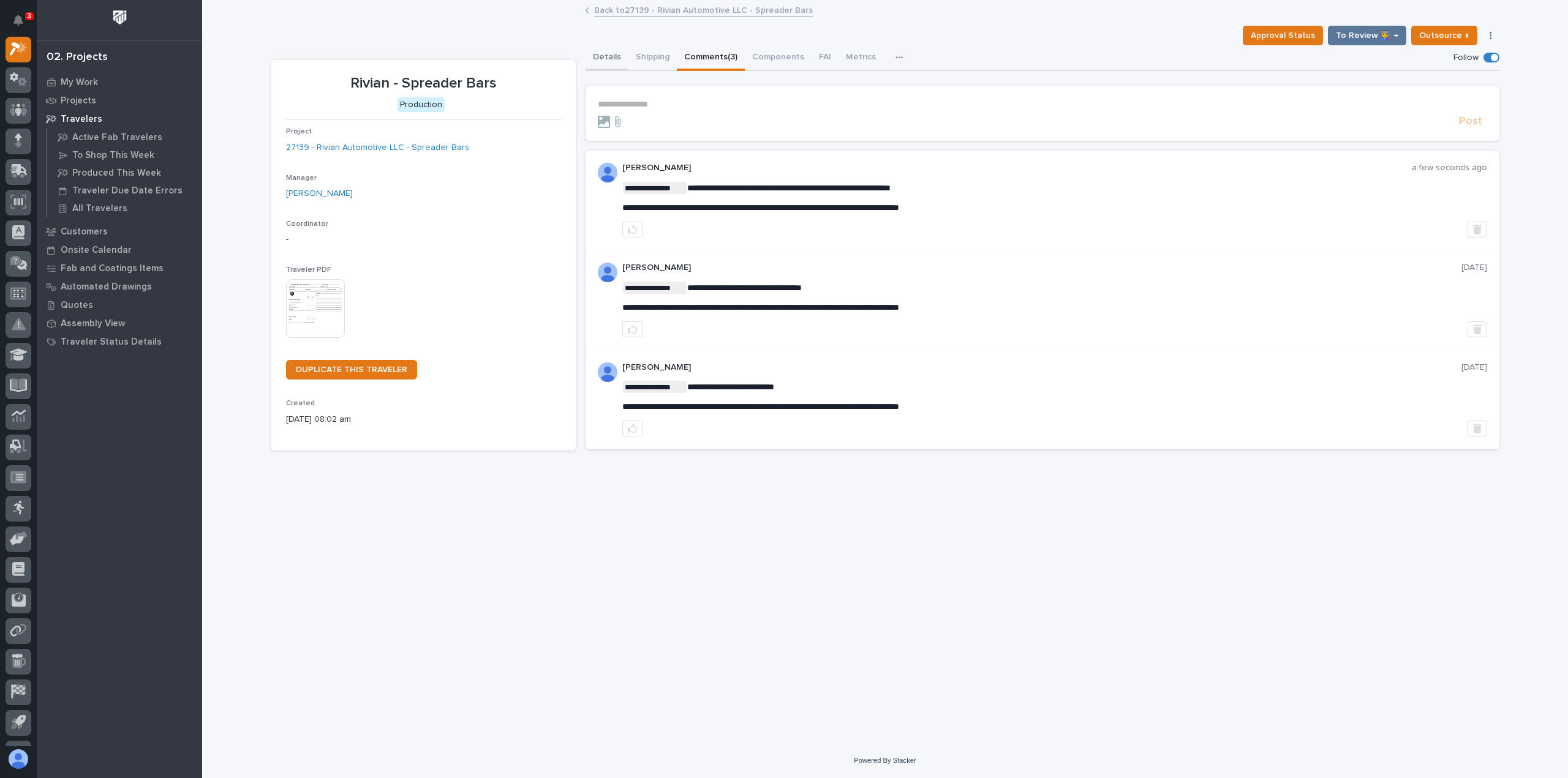
click at [616, 53] on button "Details" at bounding box center [607, 58] width 43 height 26
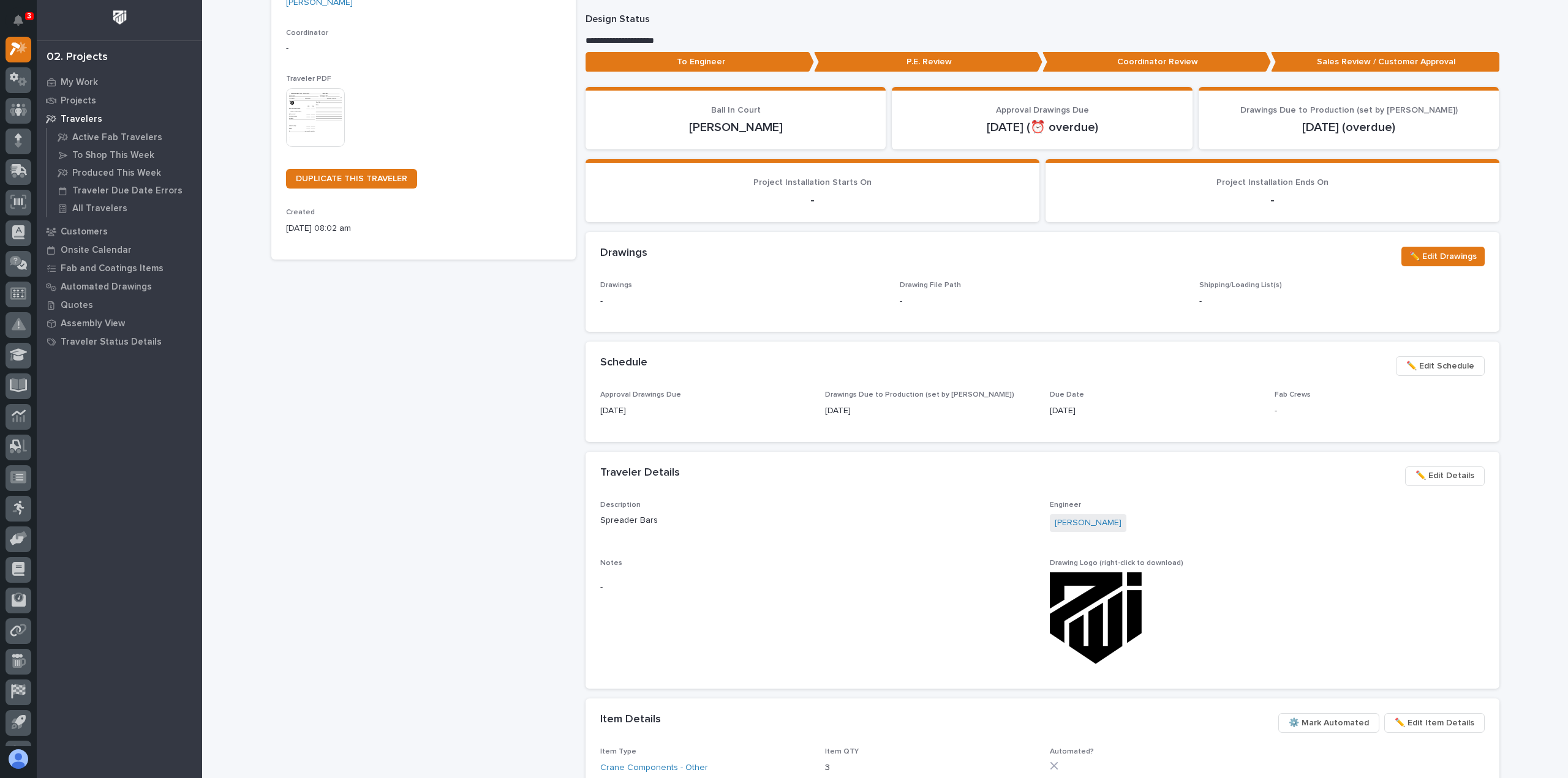
scroll to position [306, 0]
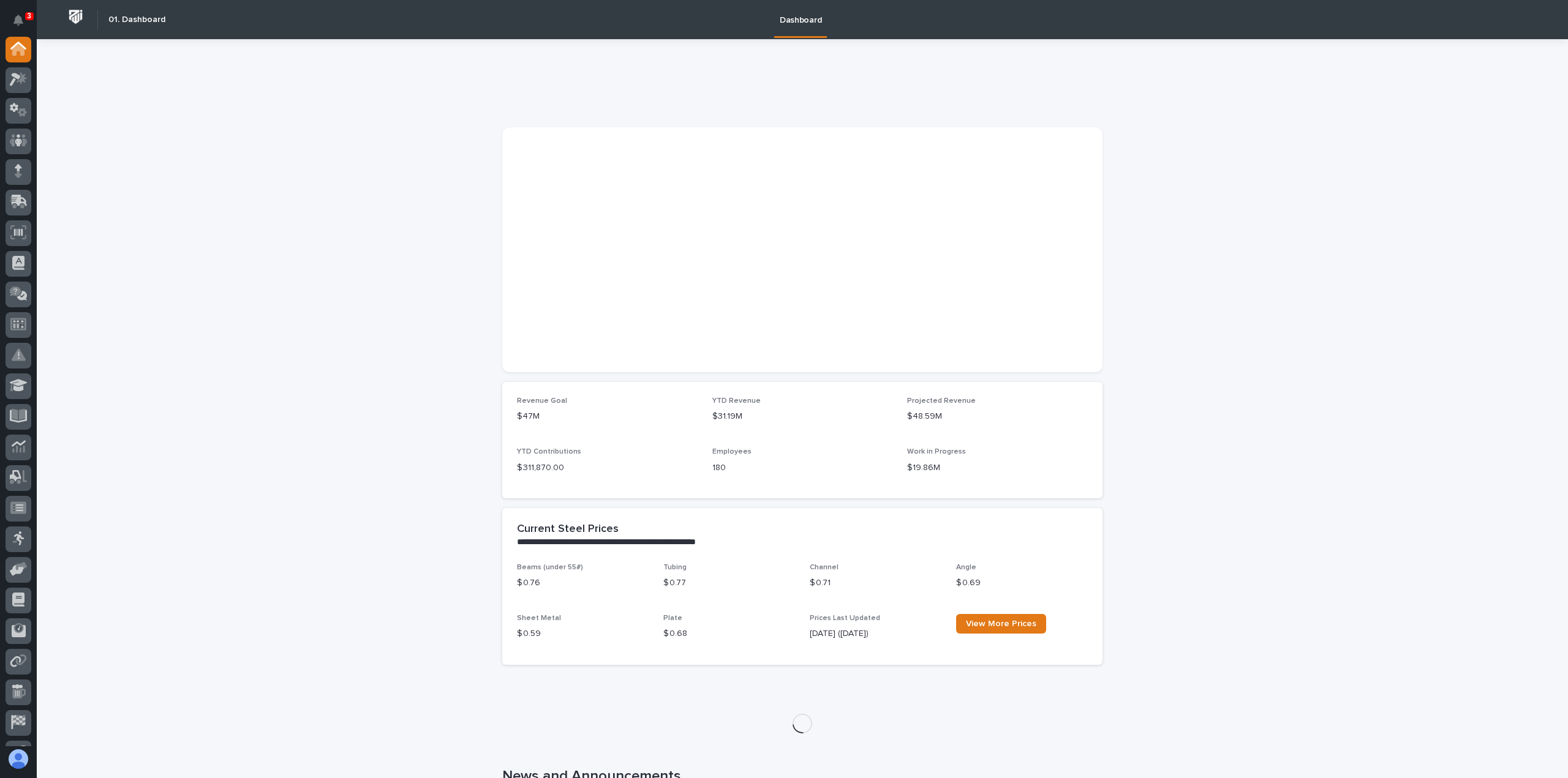
click at [22, 20] on icon "Notifications" at bounding box center [18, 20] width 10 height 11
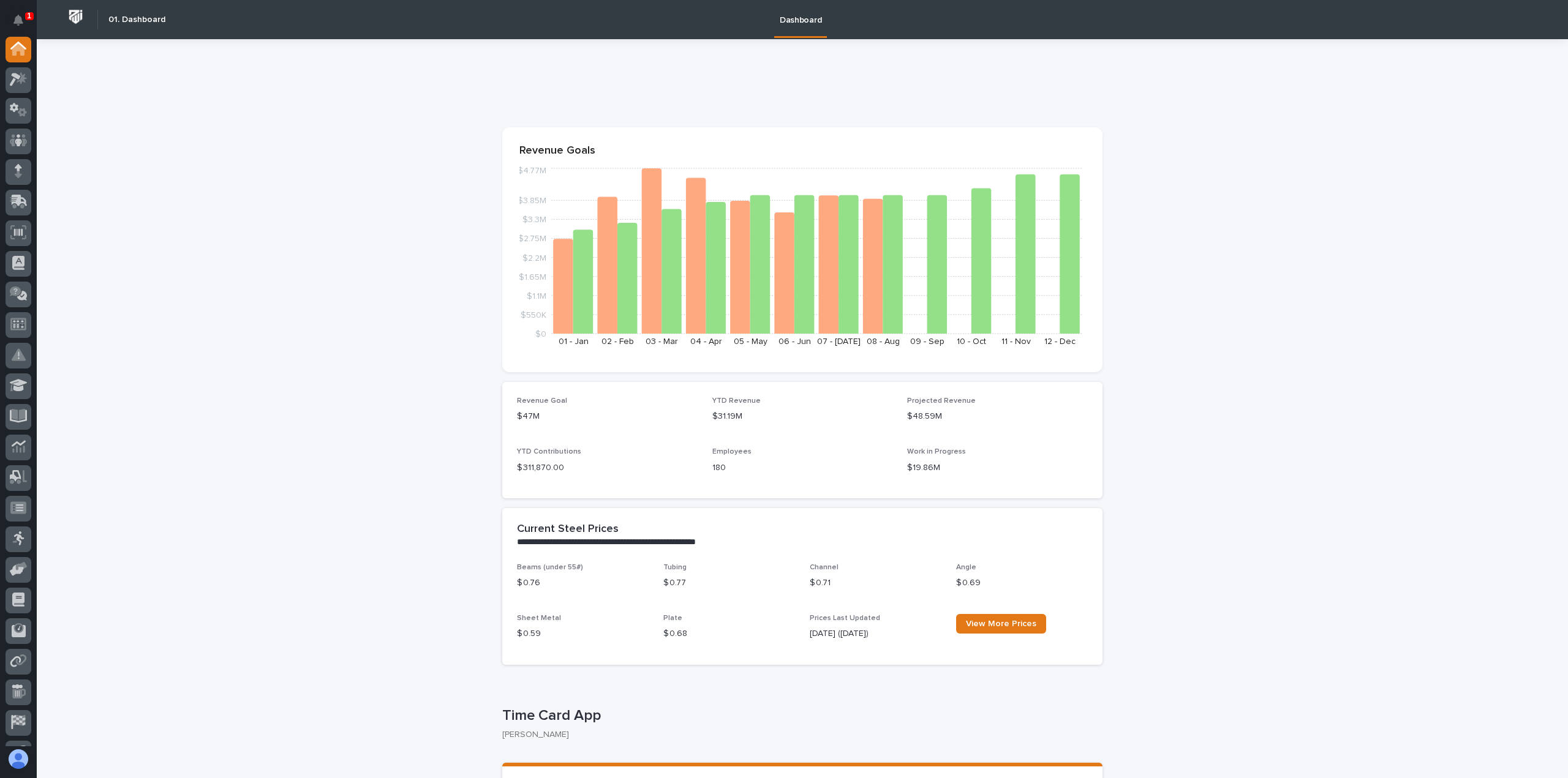
click at [18, 76] on icon at bounding box center [15, 80] width 11 height 13
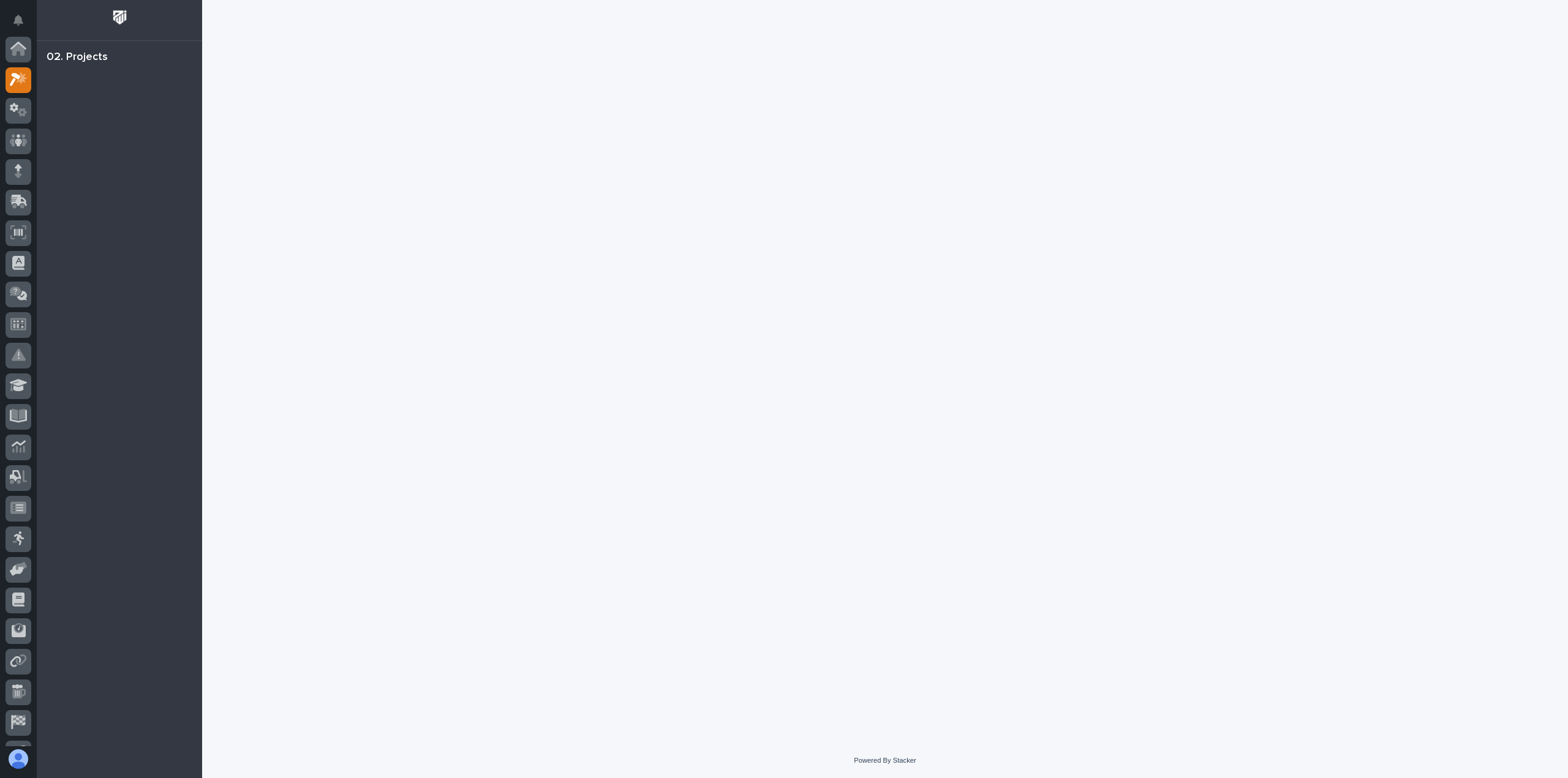
scroll to position [30, 0]
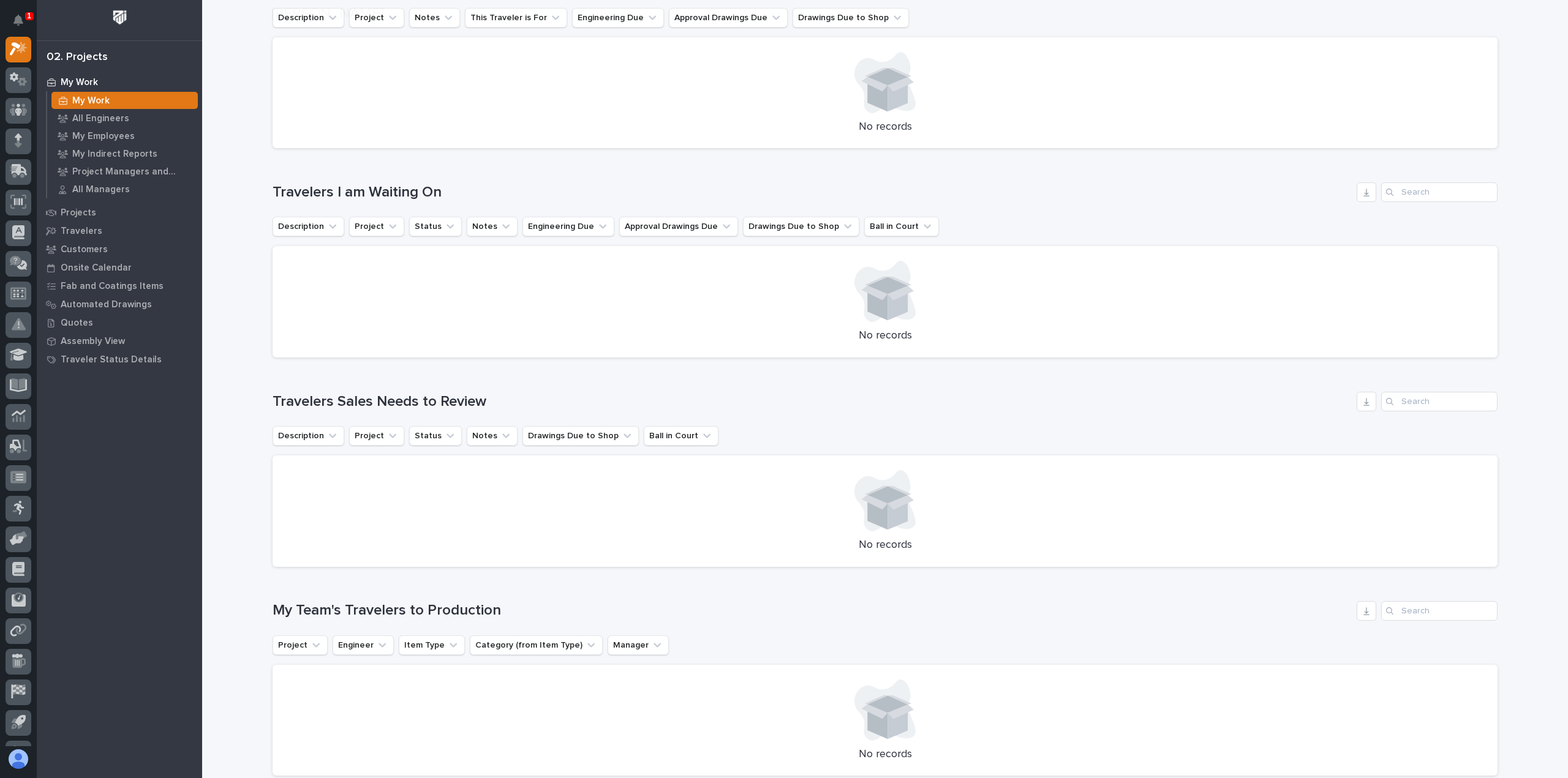
scroll to position [367, 0]
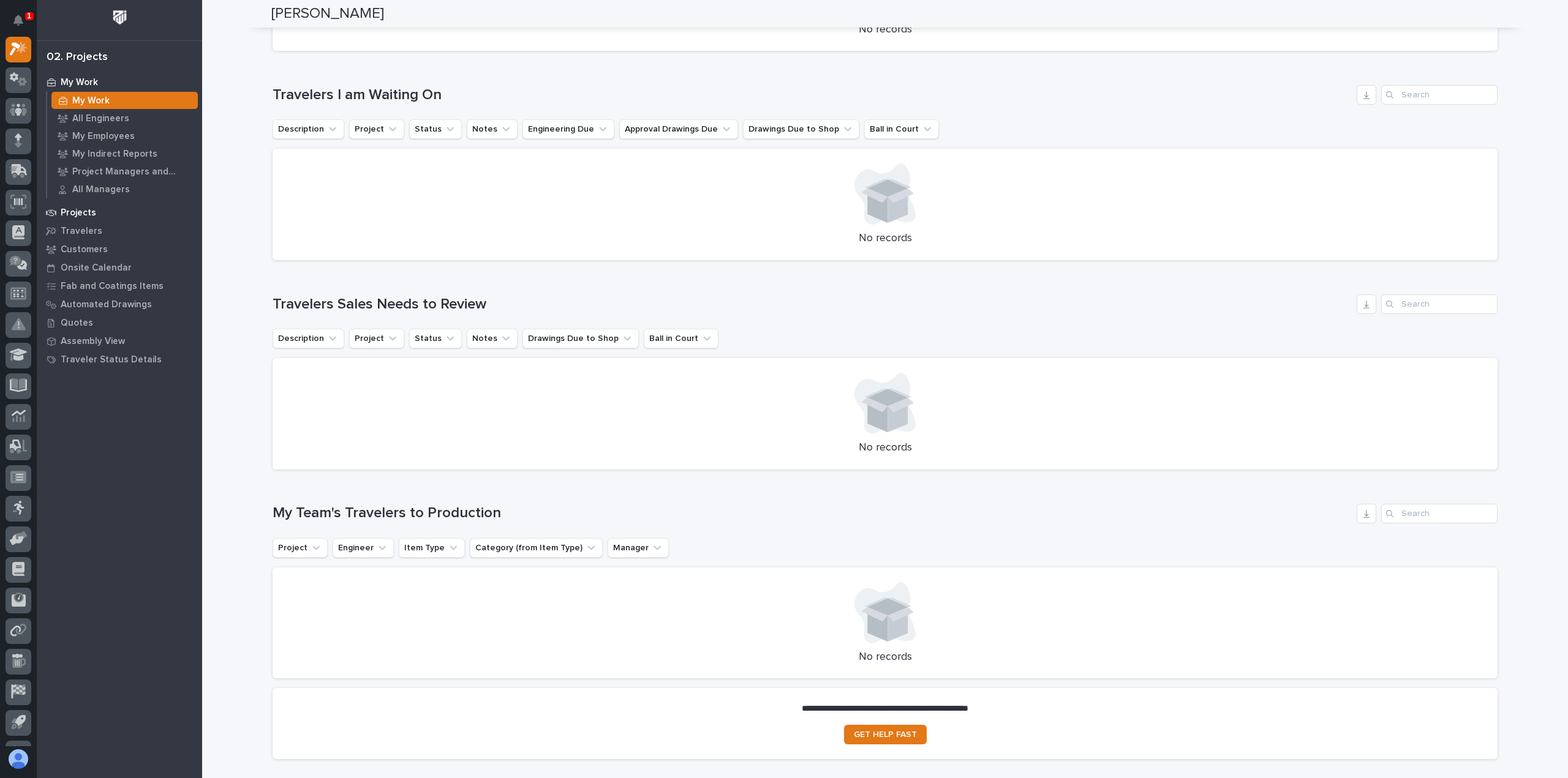
click at [92, 216] on p "Projects" at bounding box center [78, 213] width 36 height 11
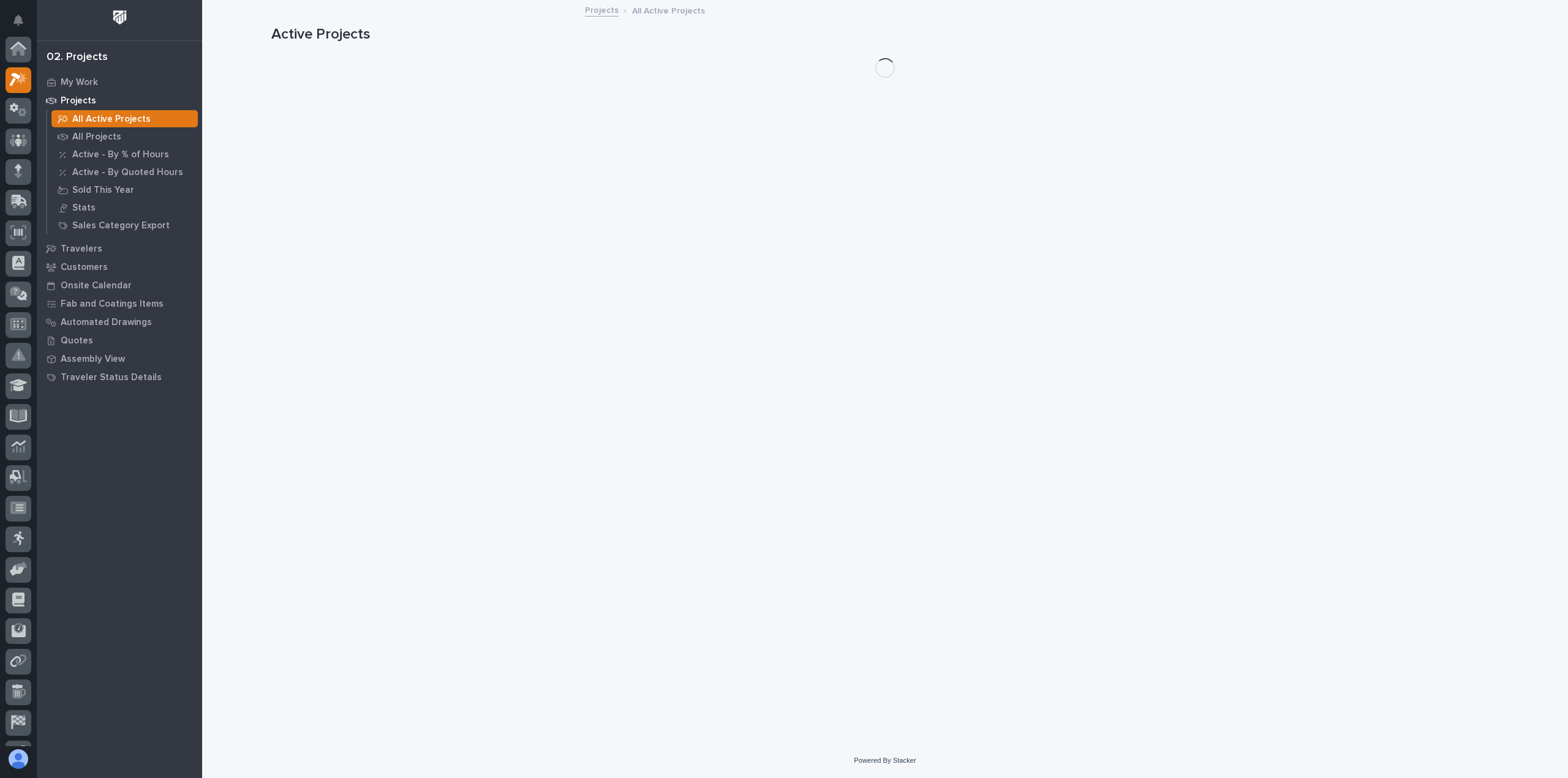
scroll to position [30, 0]
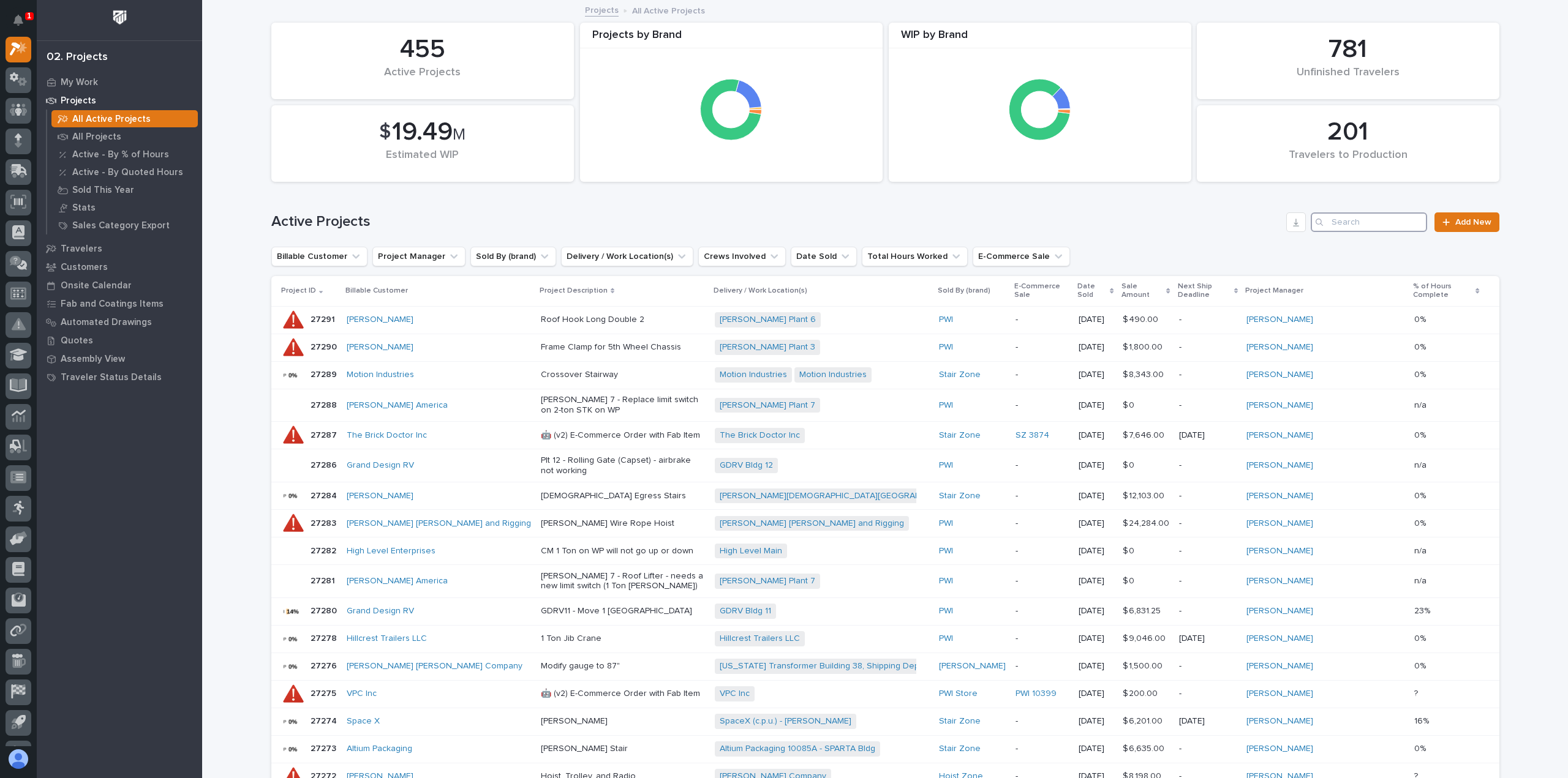
click at [1340, 222] on input "Search" at bounding box center [1369, 222] width 116 height 20
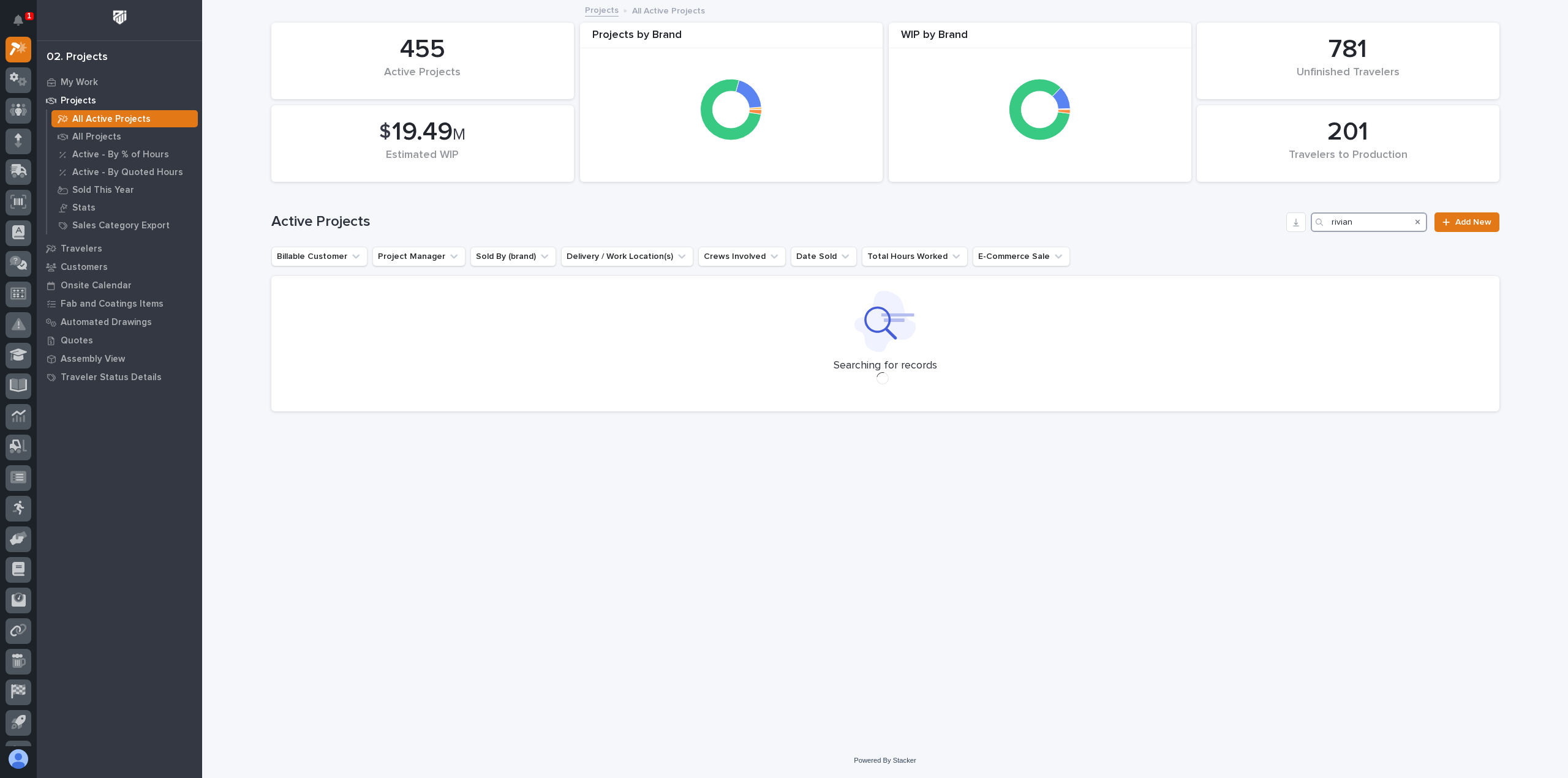
type input "rivian"
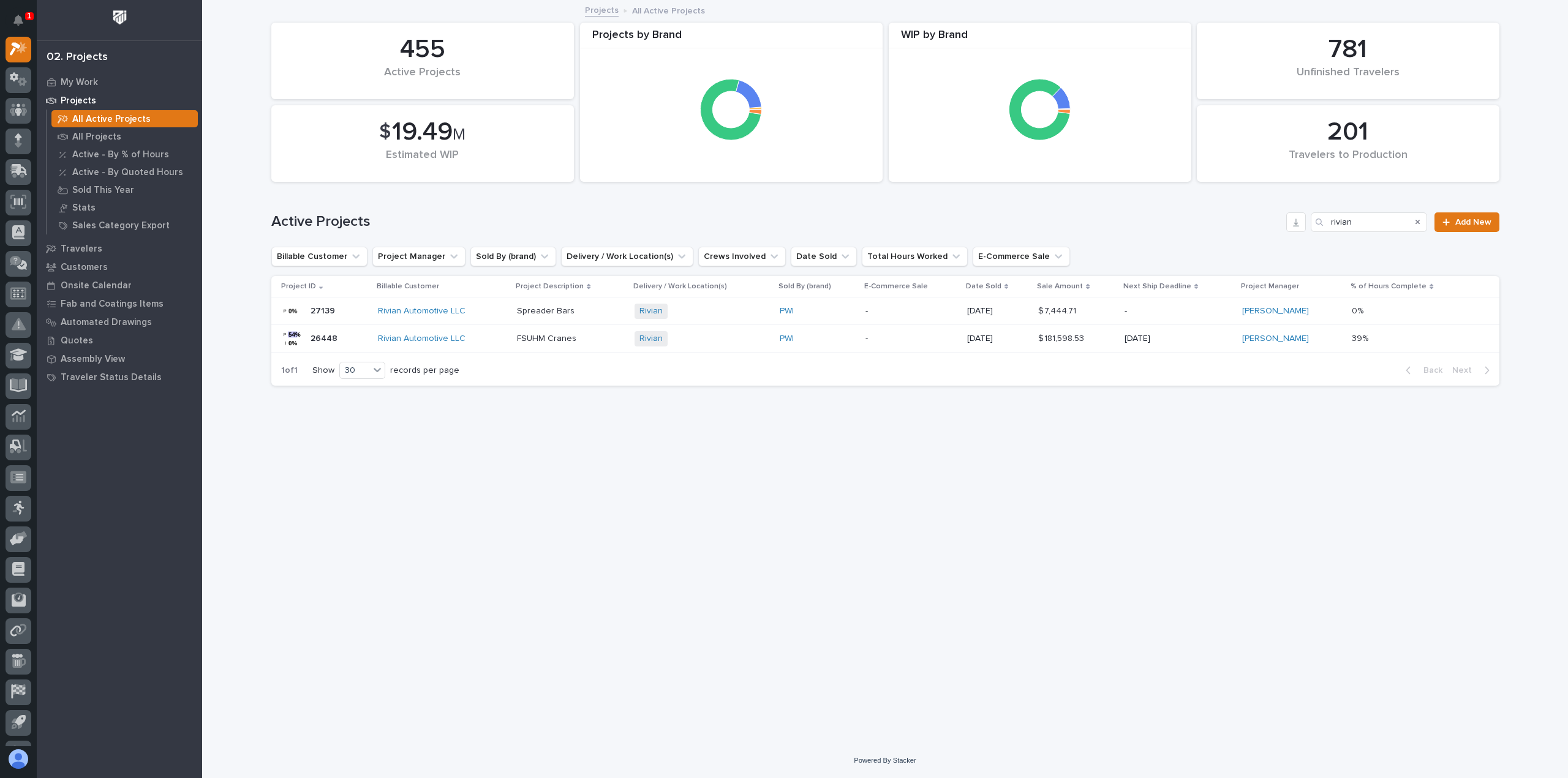
click at [353, 312] on div "27139 27139" at bounding box center [325, 311] width 87 height 24
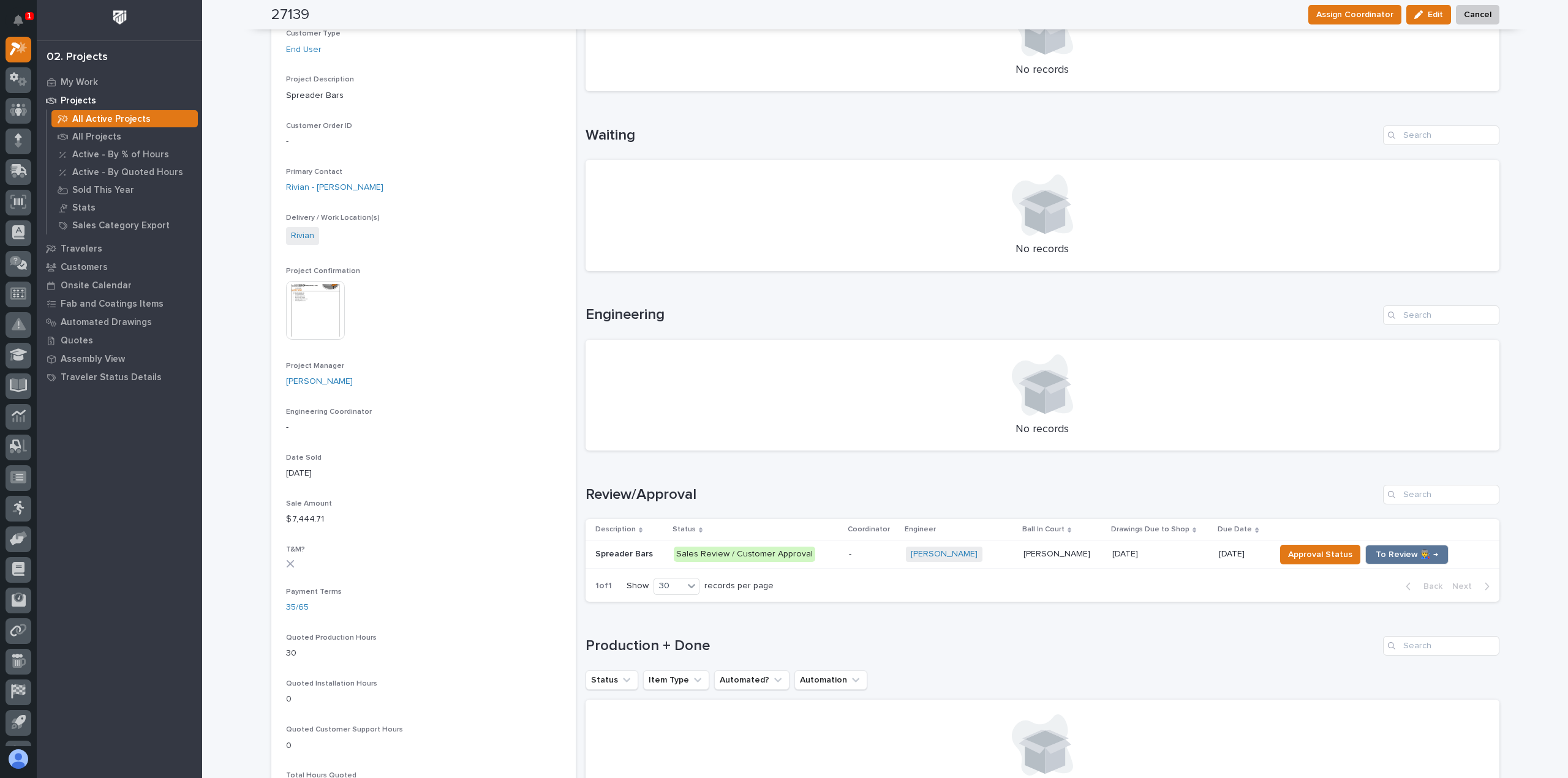
scroll to position [367, 0]
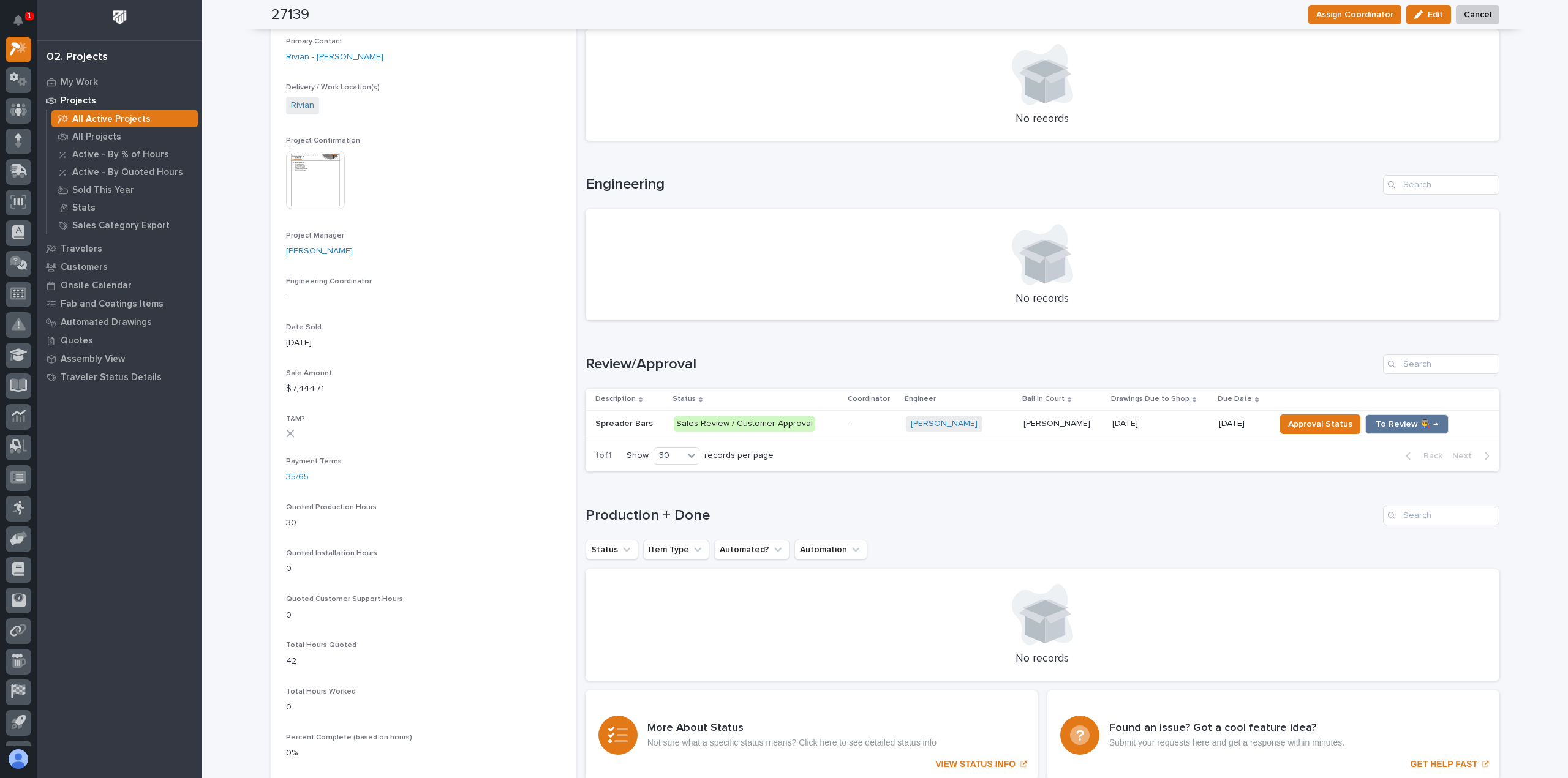
click at [827, 425] on p "Sales Review / Customer Approval" at bounding box center [757, 424] width 166 height 15
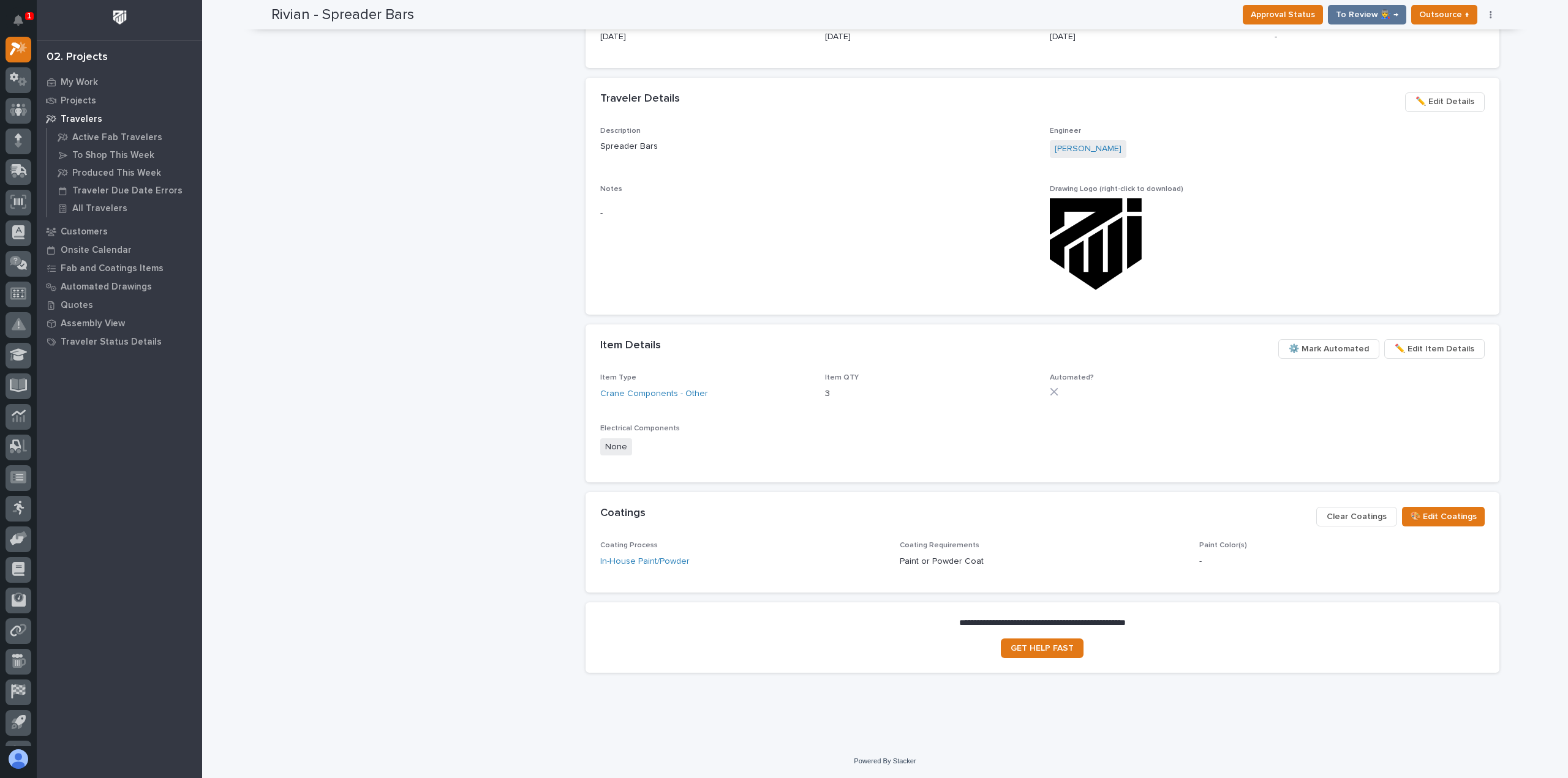
scroll to position [566, 0]
